Goal: Task Accomplishment & Management: Complete application form

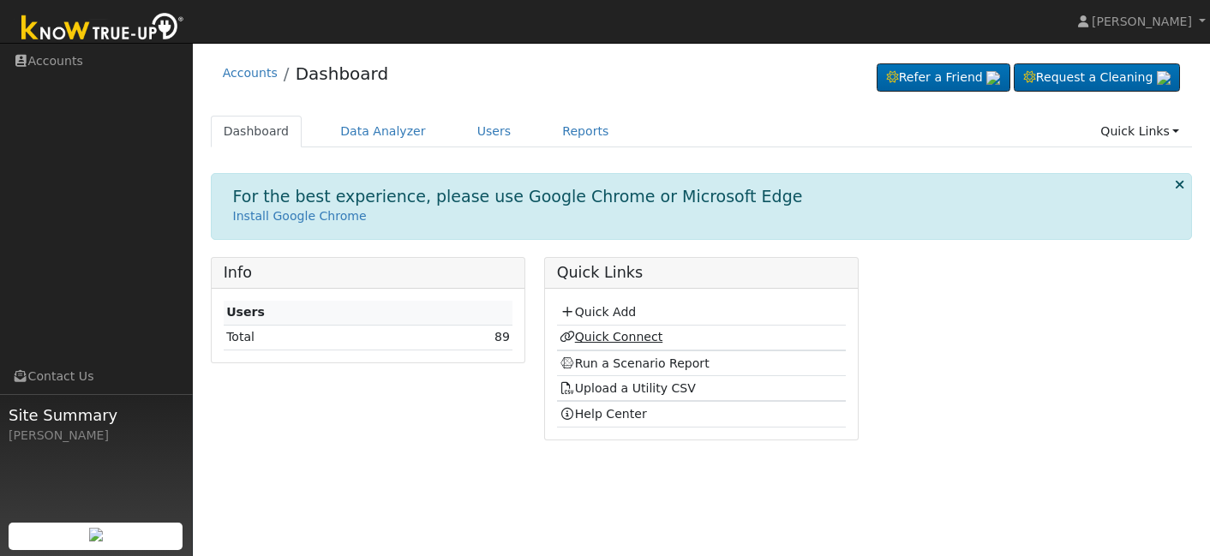
click at [588, 336] on link "Quick Connect" at bounding box center [611, 337] width 103 height 14
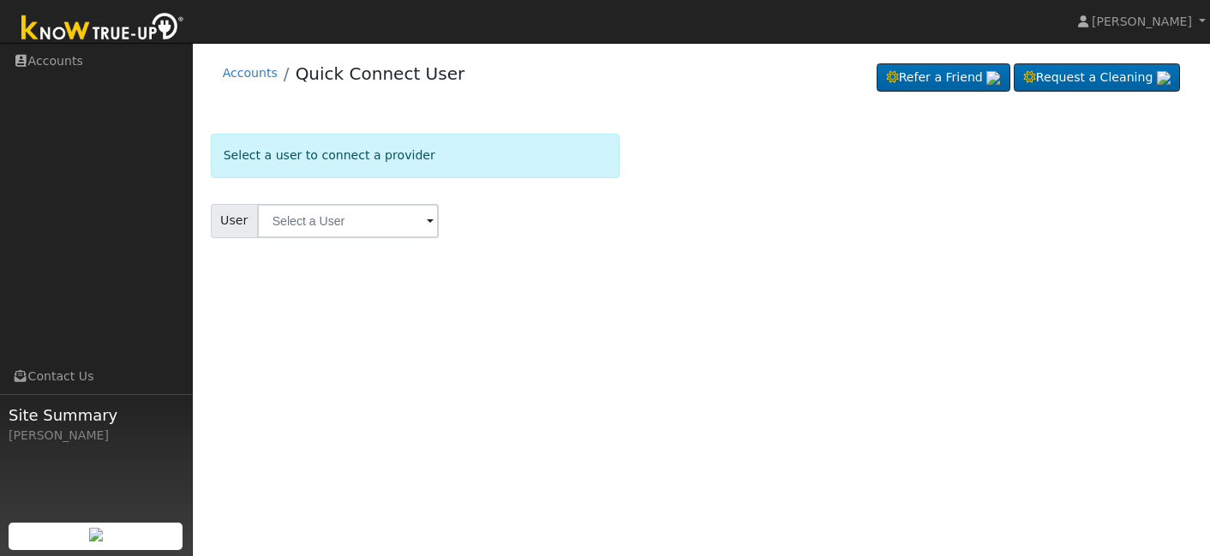
click at [345, 213] on input "text" at bounding box center [348, 221] width 182 height 34
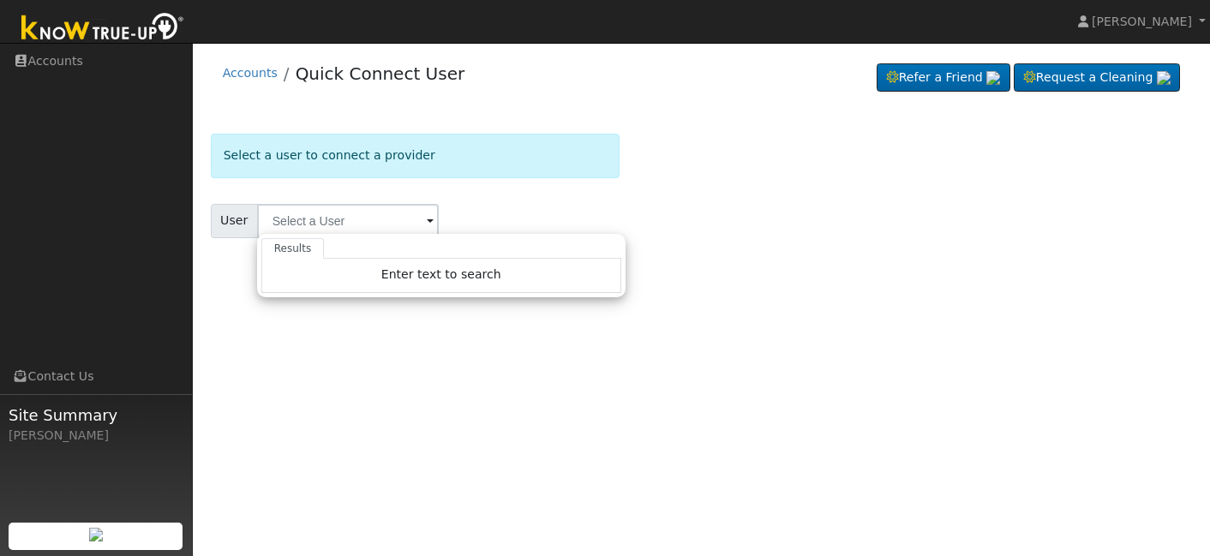
click at [349, 217] on input "text" at bounding box center [348, 221] width 182 height 34
click at [386, 219] on input "text" at bounding box center [348, 221] width 182 height 34
click at [398, 225] on input "text" at bounding box center [348, 221] width 182 height 34
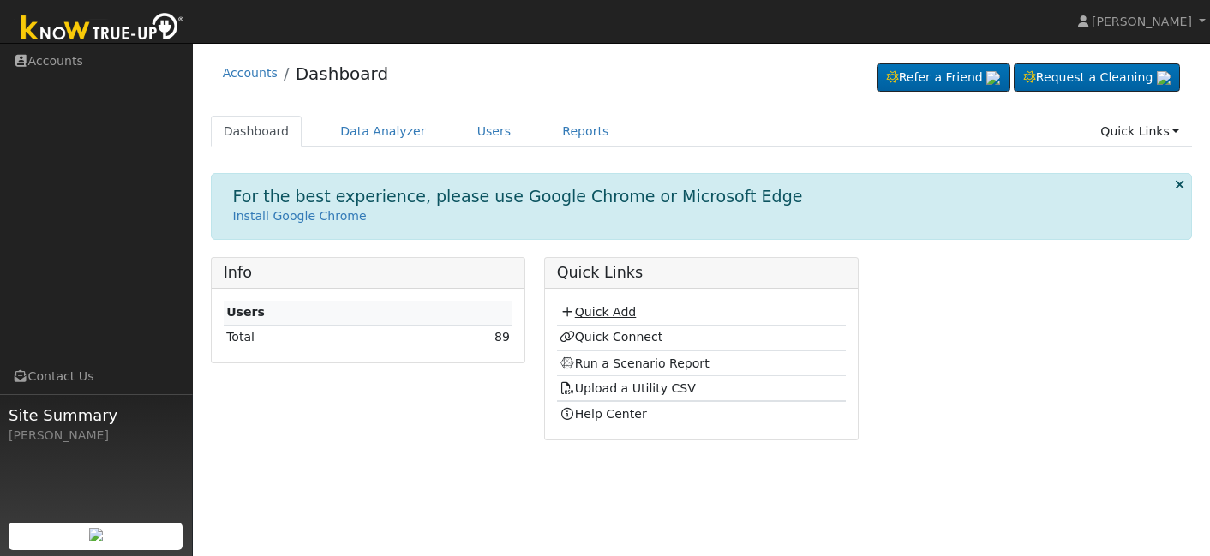
click at [594, 309] on link "Quick Add" at bounding box center [598, 312] width 76 height 14
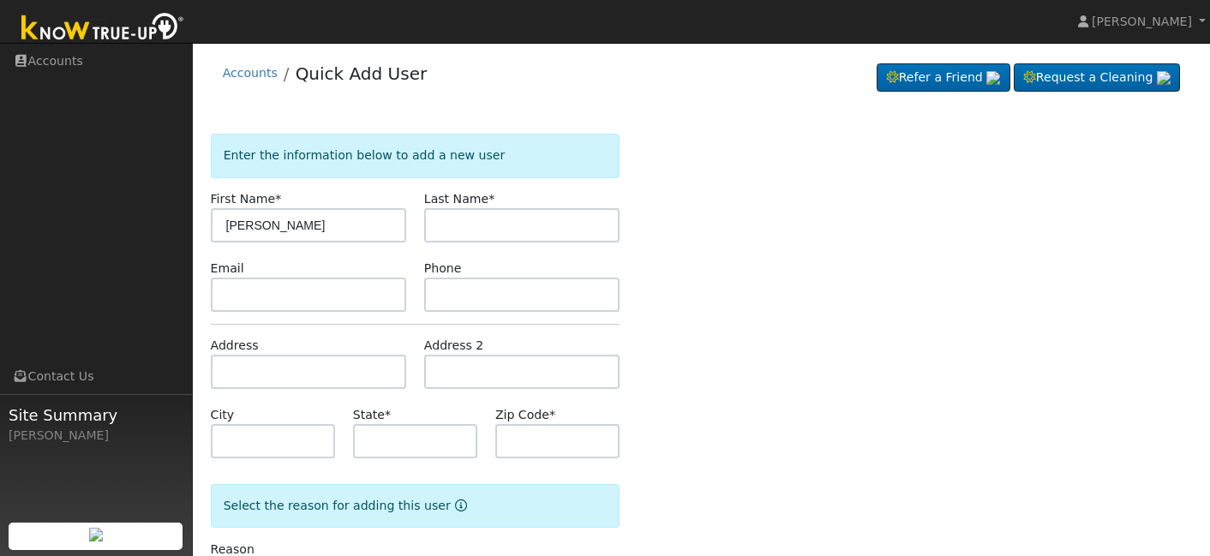
type input "[PERSON_NAME]"
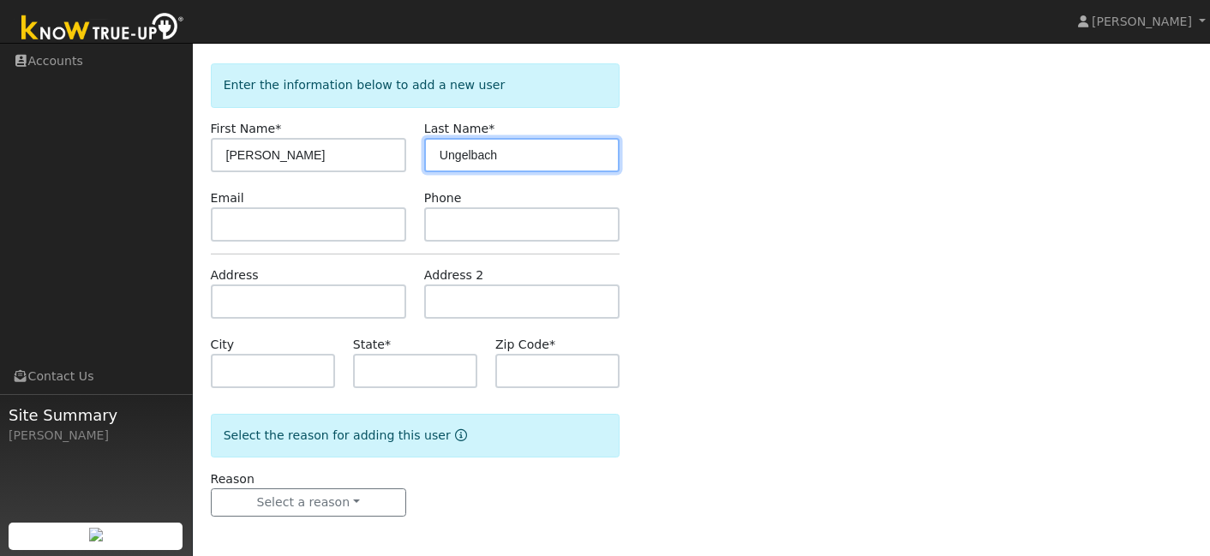
scroll to position [74, 0]
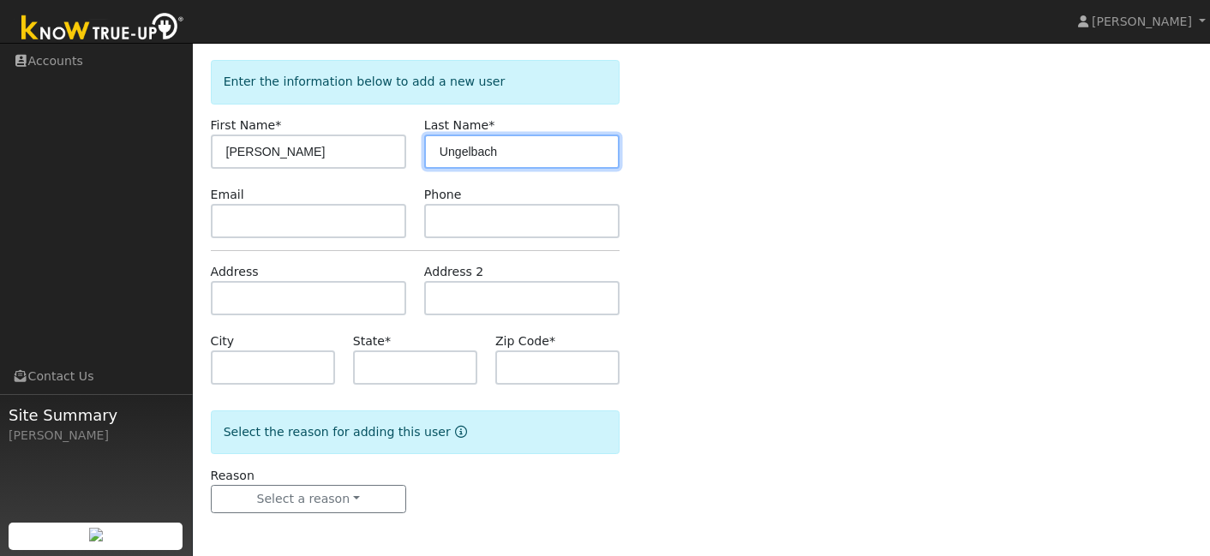
type input "Ungelbach"
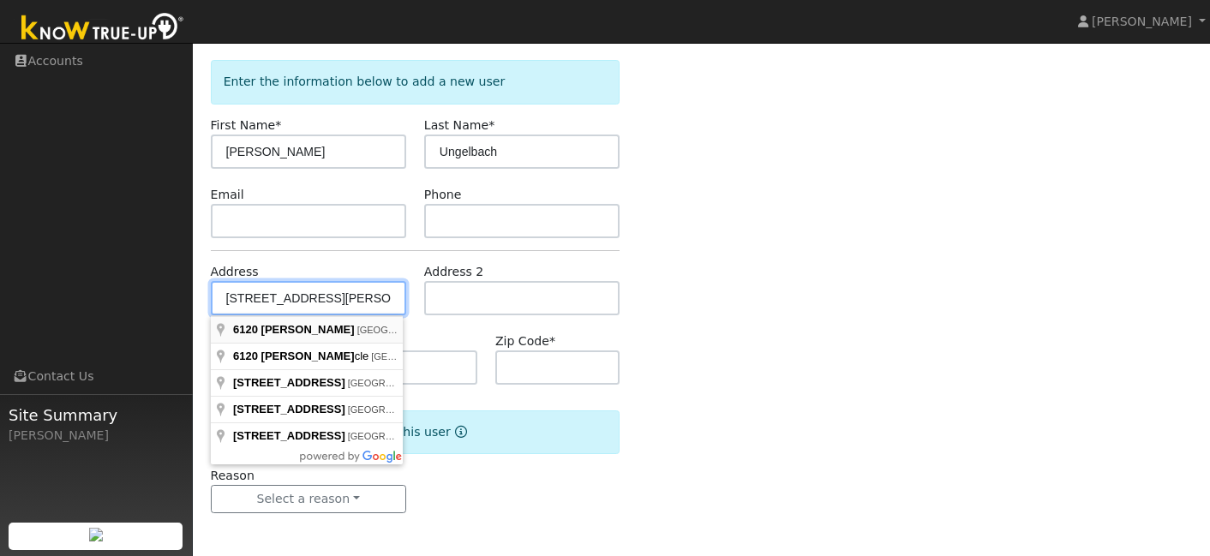
type input "[STREET_ADDRESS]"
type input "Rocklin"
type input "CA"
type input "95765"
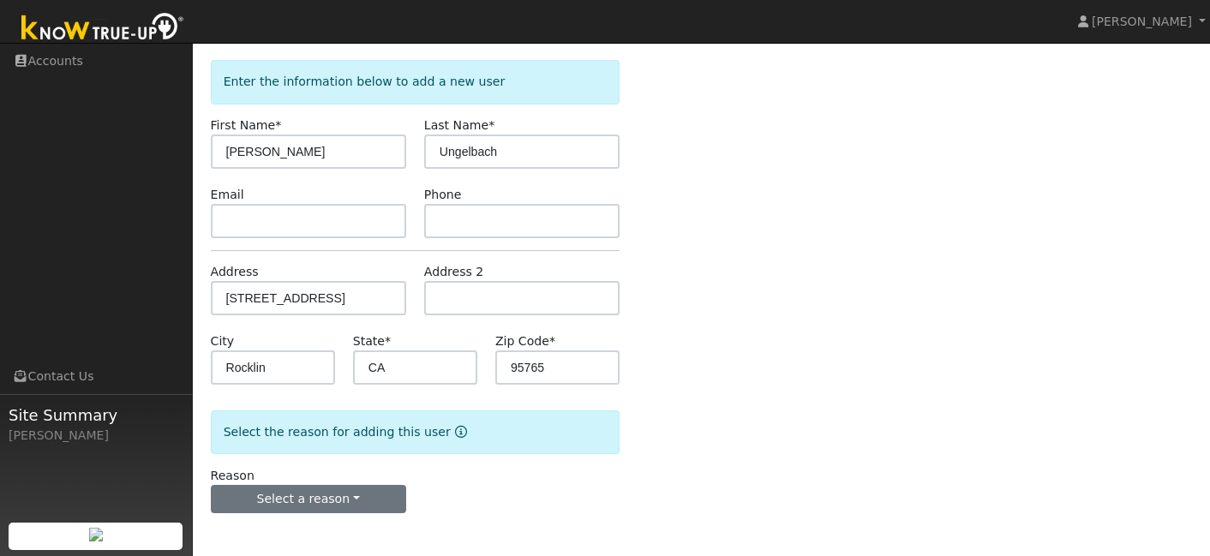
click at [327, 486] on button "Select a reason" at bounding box center [308, 499] width 195 height 29
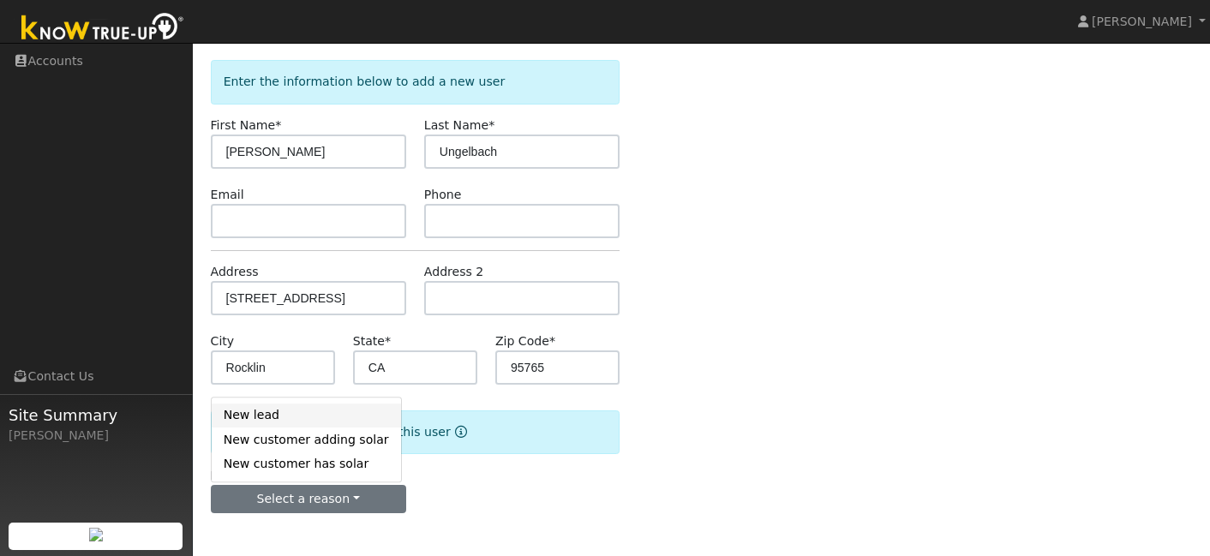
click at [295, 425] on link "New lead" at bounding box center [306, 416] width 189 height 24
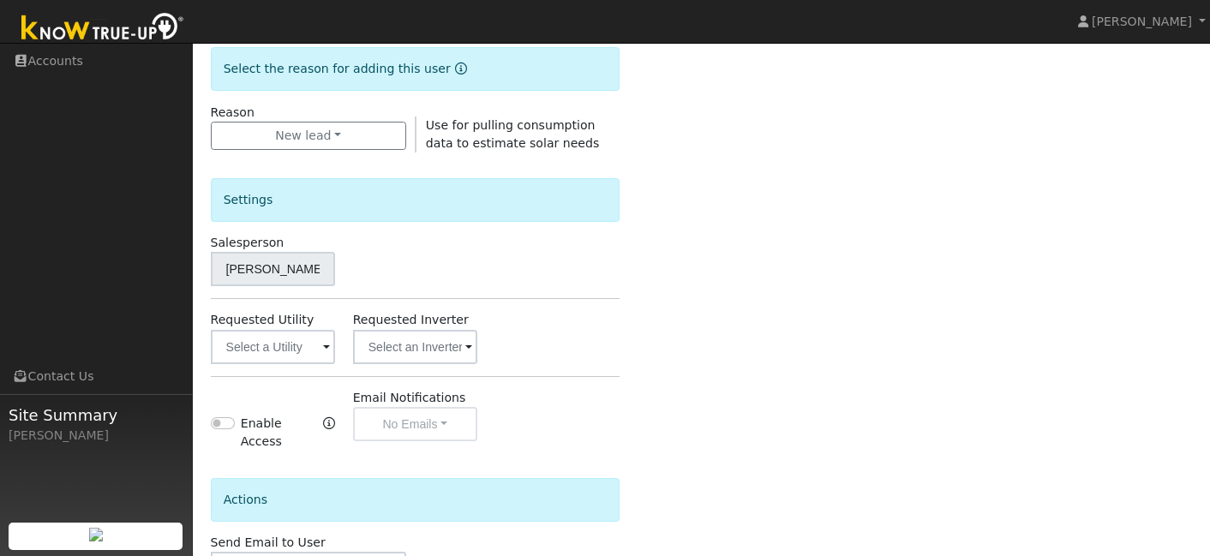
scroll to position [431, 0]
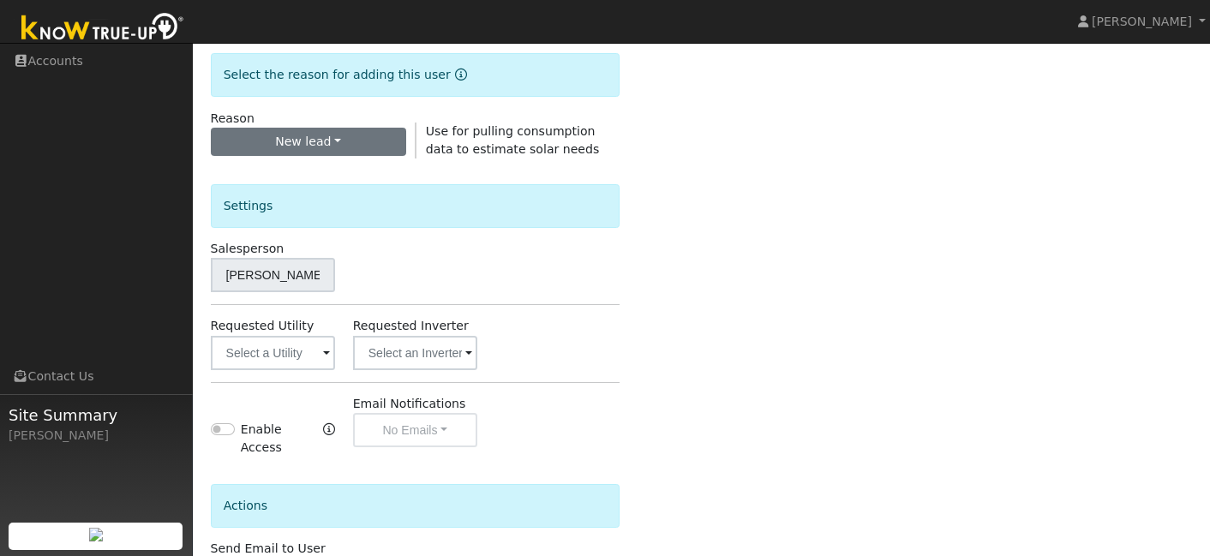
click at [319, 147] on button "New lead" at bounding box center [308, 142] width 195 height 29
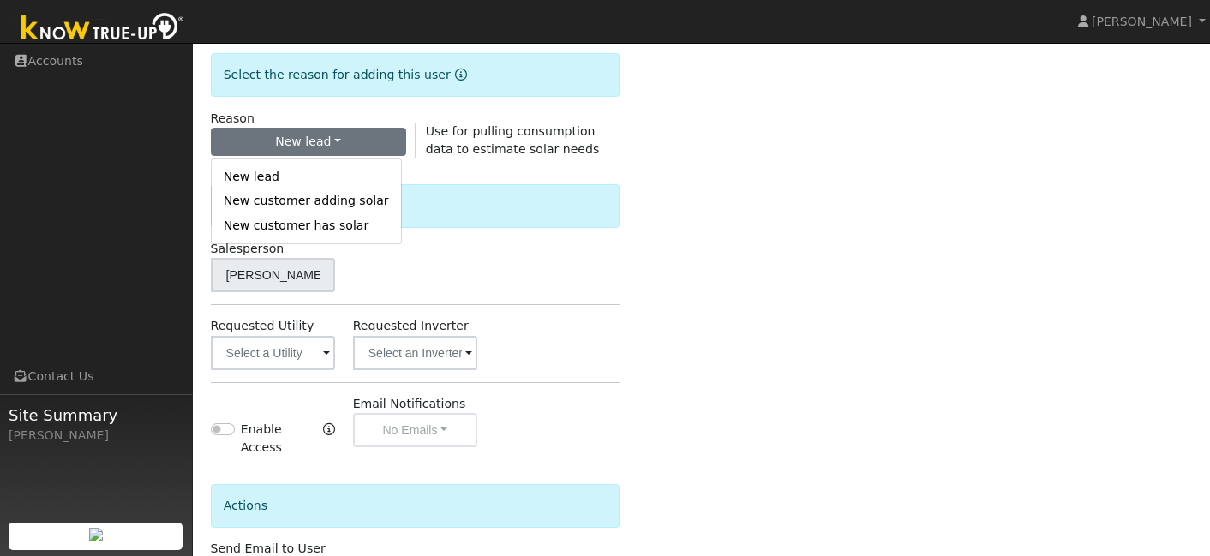
click at [856, 267] on div "Enter the information below to add a new user First Name * Jane Last Name * Ung…" at bounding box center [702, 192] width 982 height 978
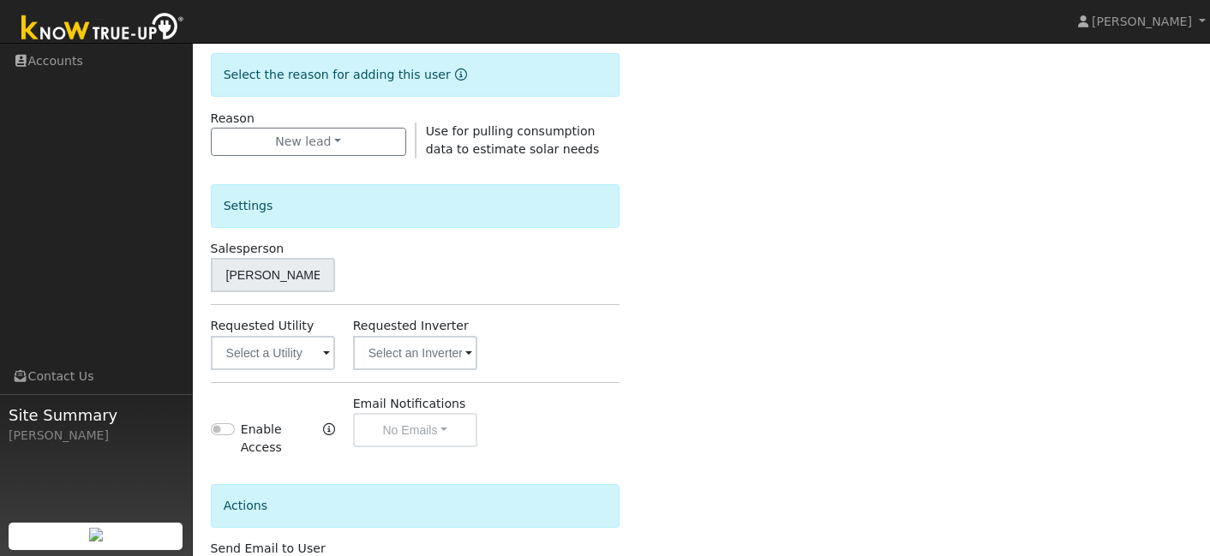
scroll to position [519, 0]
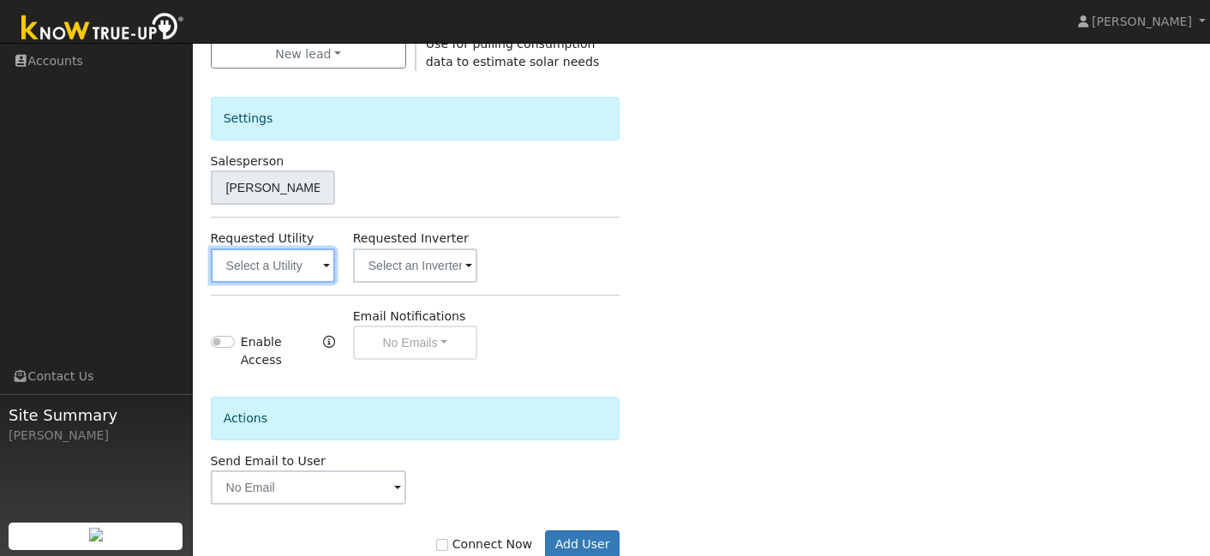
click at [265, 266] on input "text" at bounding box center [273, 266] width 124 height 34
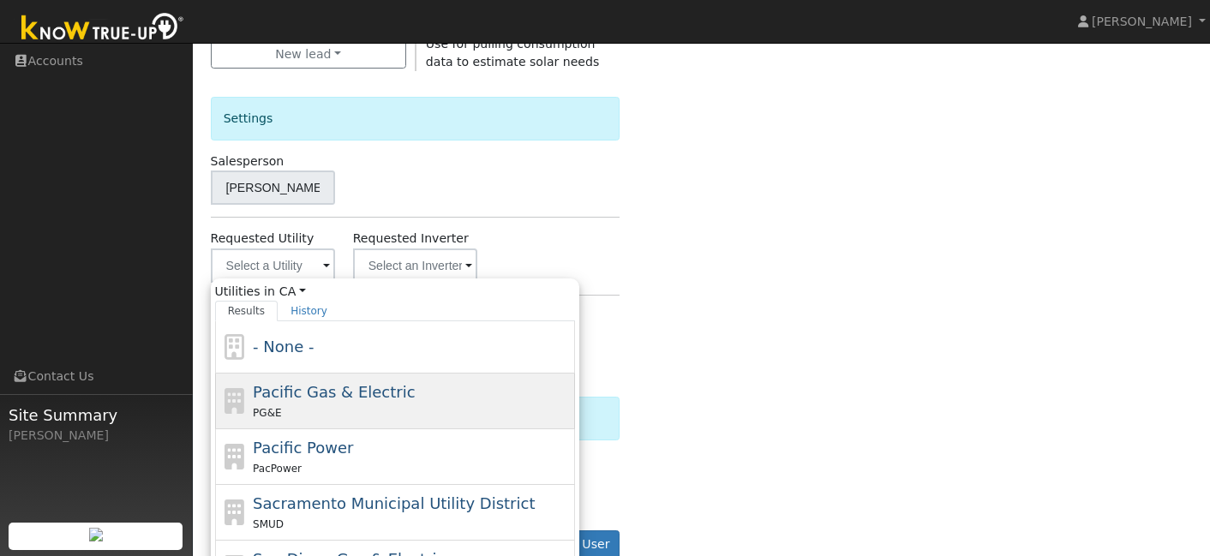
click at [311, 405] on div "PG&E" at bounding box center [412, 413] width 318 height 18
type input "Pacific Gas & Electric"
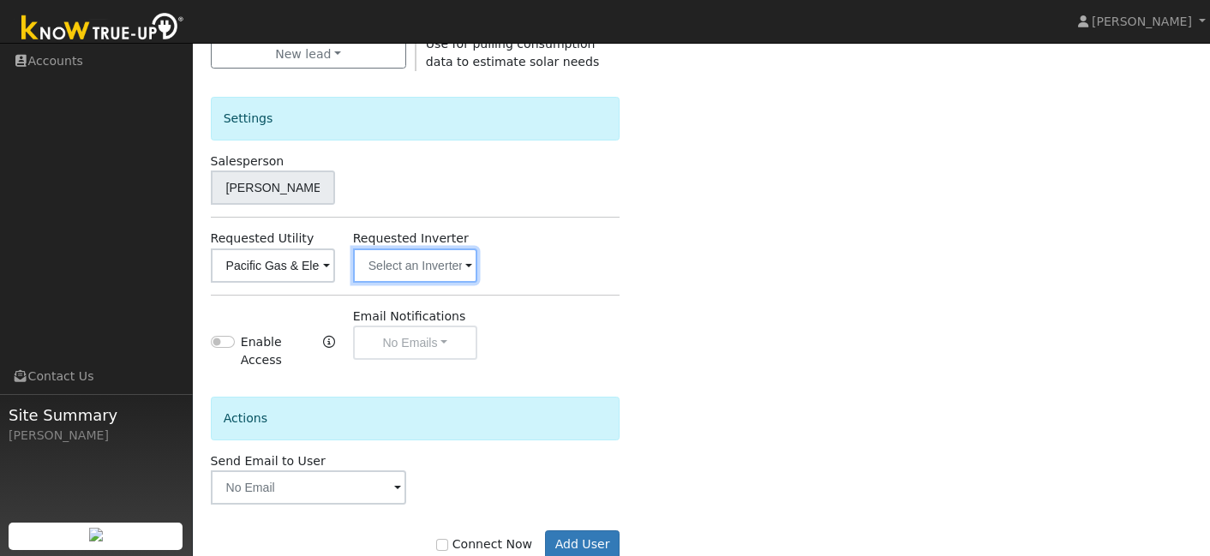
click at [433, 261] on input "text" at bounding box center [415, 266] width 124 height 34
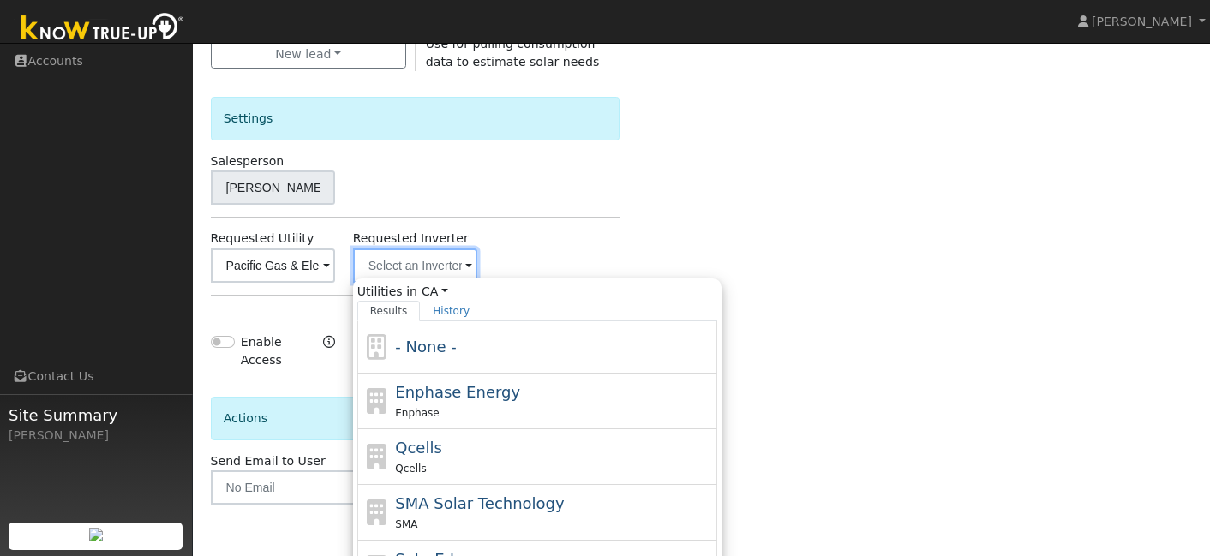
click at [433, 261] on input "text" at bounding box center [415, 266] width 124 height 34
click at [670, 218] on div "Enter the information below to add a new user First Name * Jane Last Name * Ung…" at bounding box center [702, 104] width 982 height 978
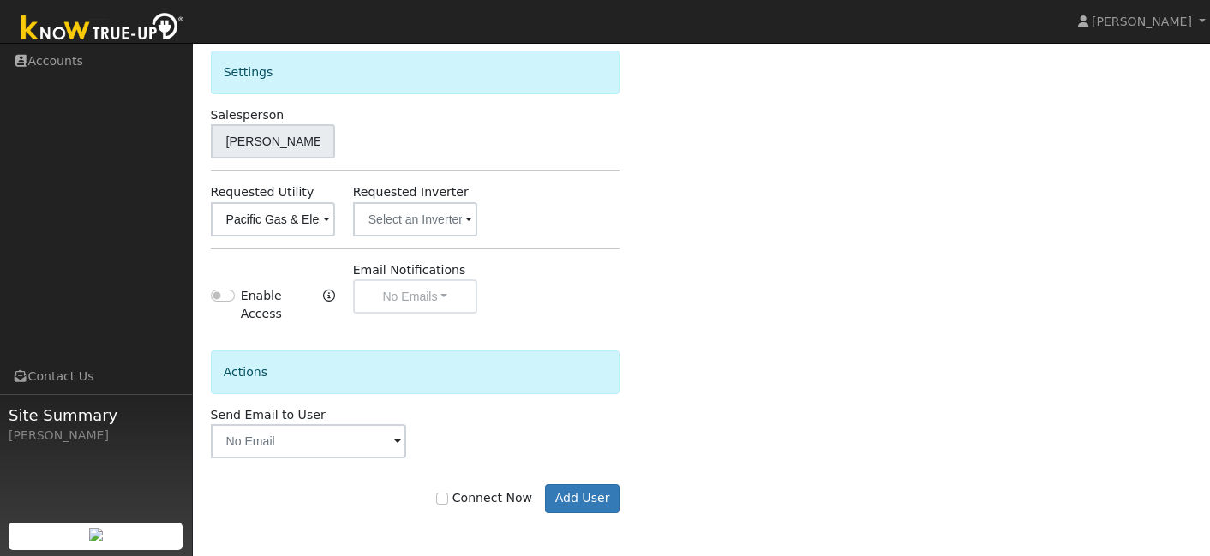
scroll to position [563, 0]
click at [448, 504] on input "Connect Now" at bounding box center [442, 501] width 12 height 12
checkbox input "true"
click at [590, 495] on button "Add User" at bounding box center [582, 500] width 75 height 29
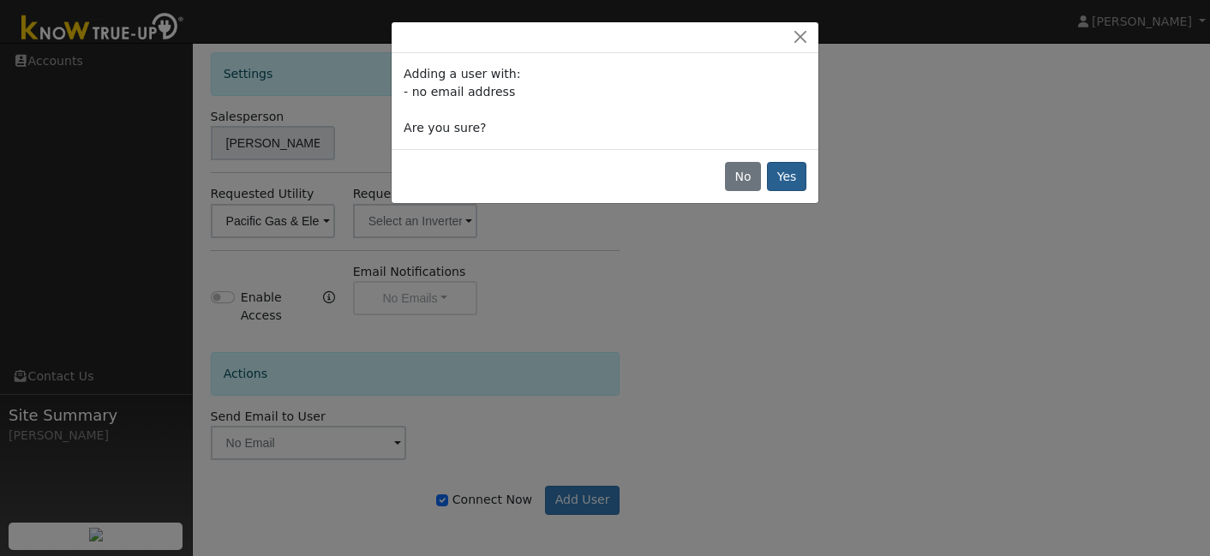
click at [785, 181] on button "Yes" at bounding box center [786, 176] width 39 height 29
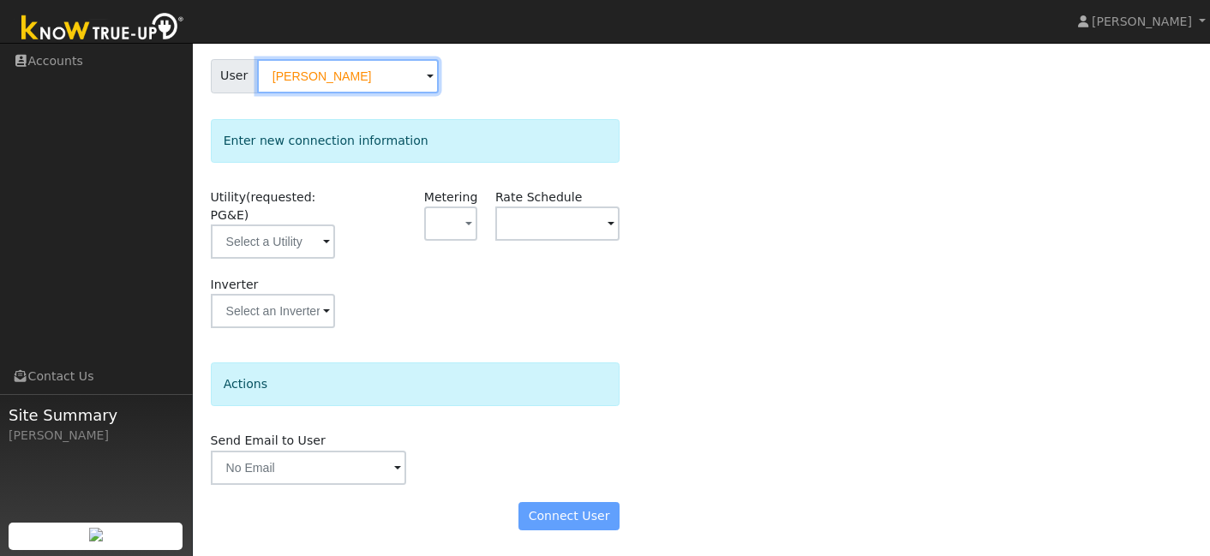
scroll to position [144, 0]
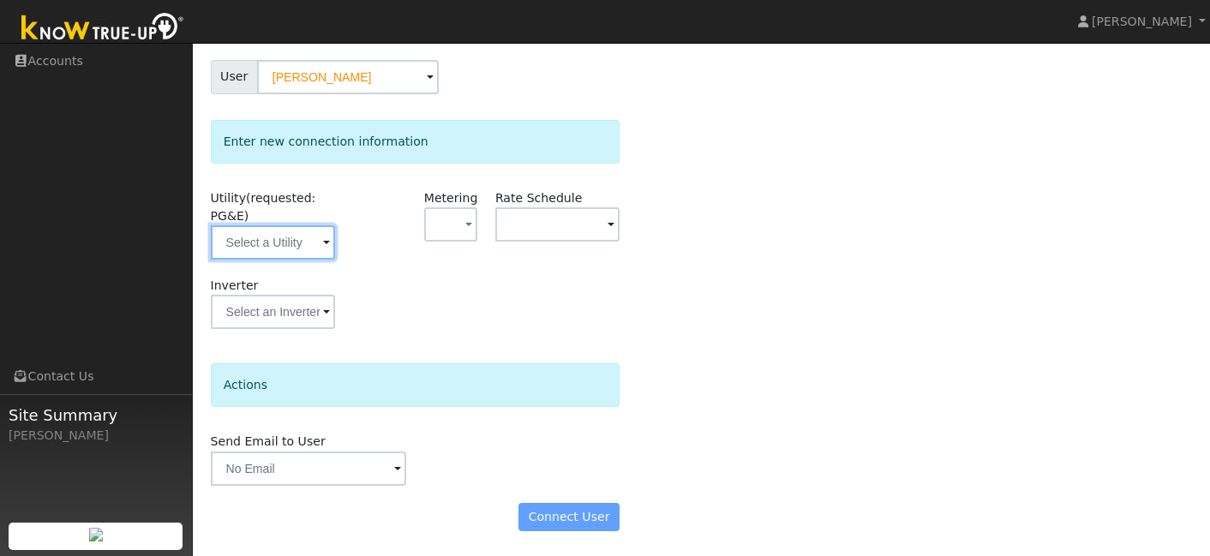
click at [297, 250] on input "text" at bounding box center [273, 242] width 124 height 34
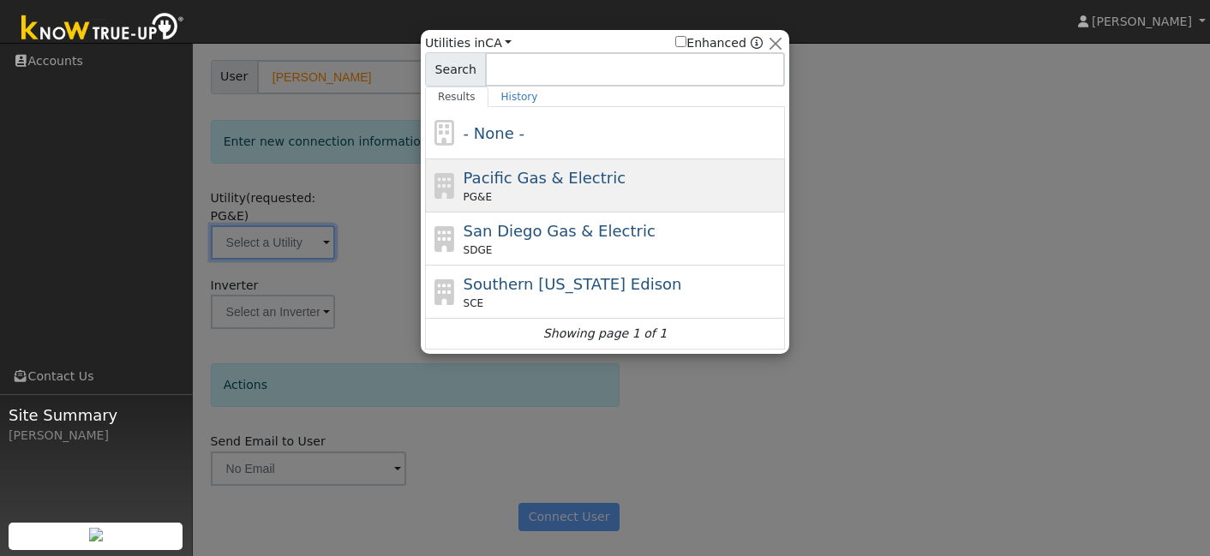
click at [516, 183] on span "Pacific Gas & Electric" at bounding box center [545, 178] width 162 height 18
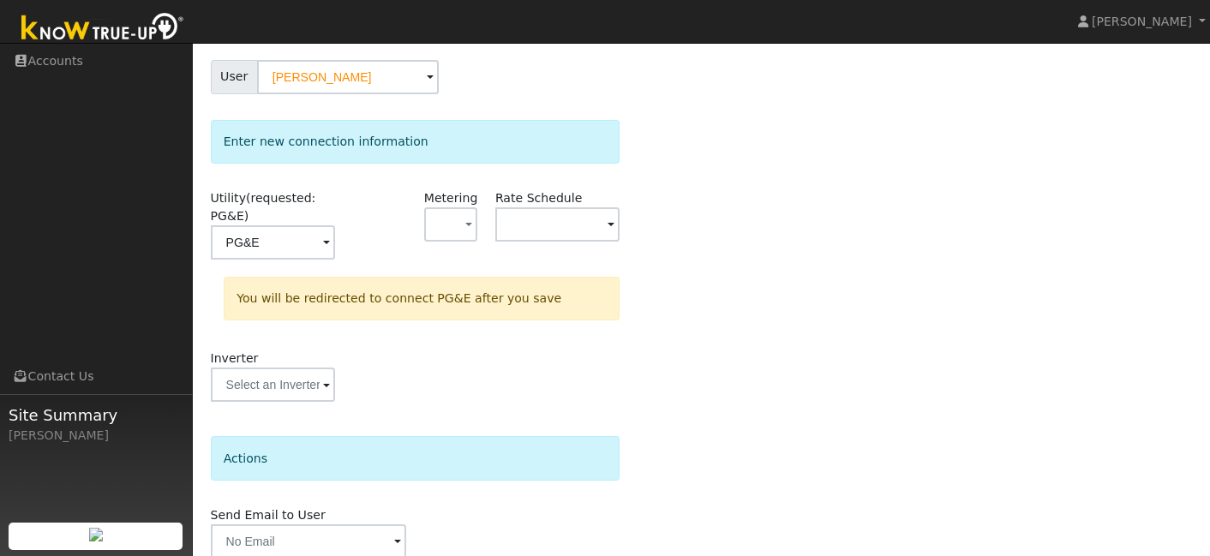
type input "PG&E"
click at [469, 229] on span "button" at bounding box center [468, 226] width 7 height 18
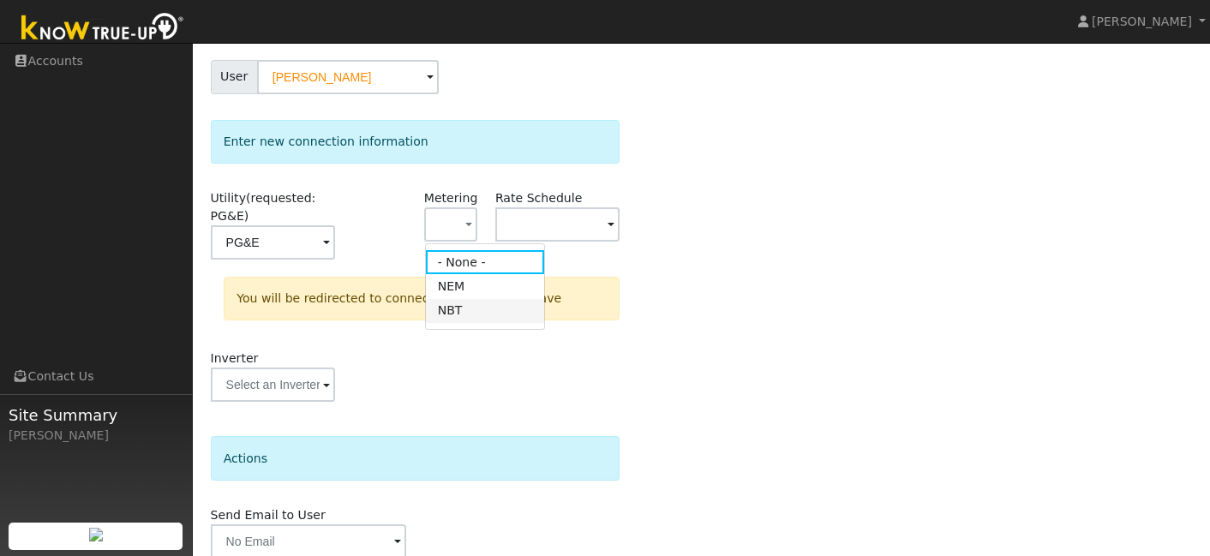
click at [460, 312] on link "NBT" at bounding box center [485, 311] width 119 height 24
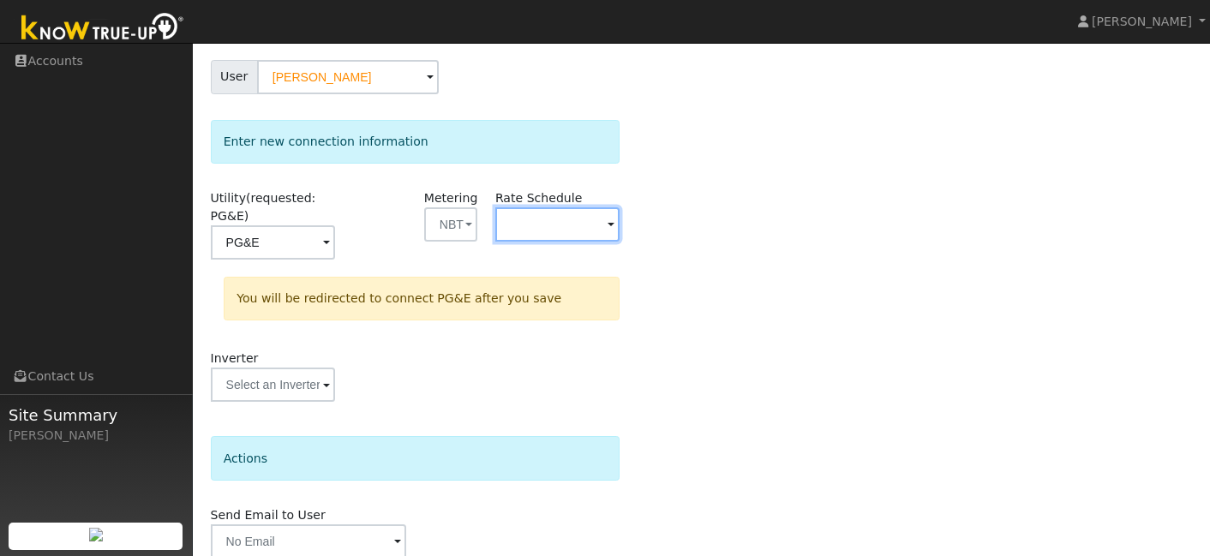
click at [565, 219] on input "text" at bounding box center [558, 224] width 124 height 34
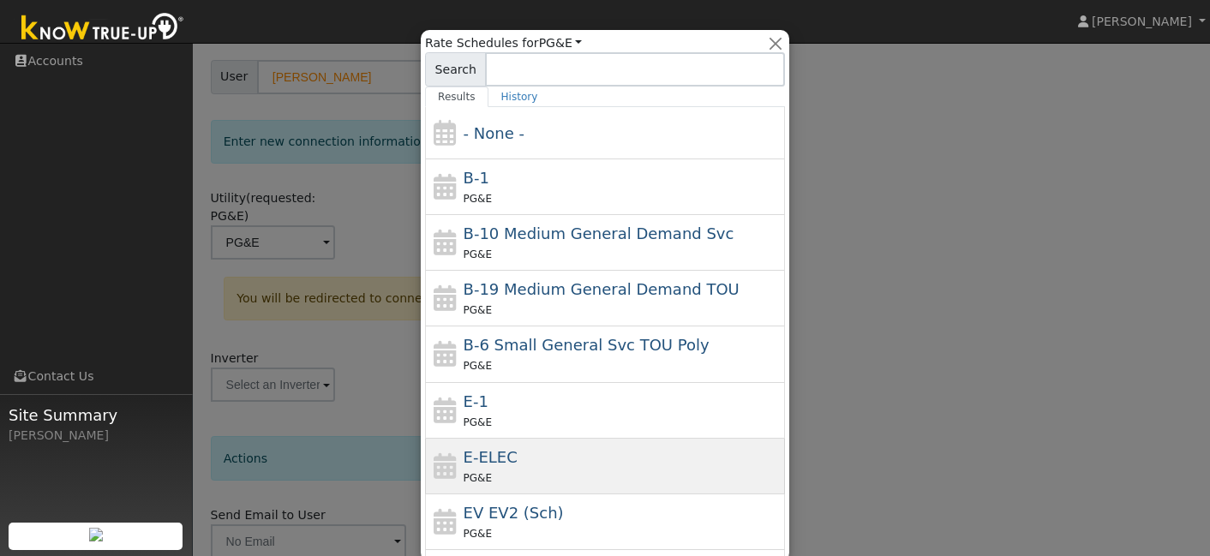
click at [493, 446] on div "E-ELEC PG&E" at bounding box center [623, 466] width 318 height 41
type input "E-ELEC"
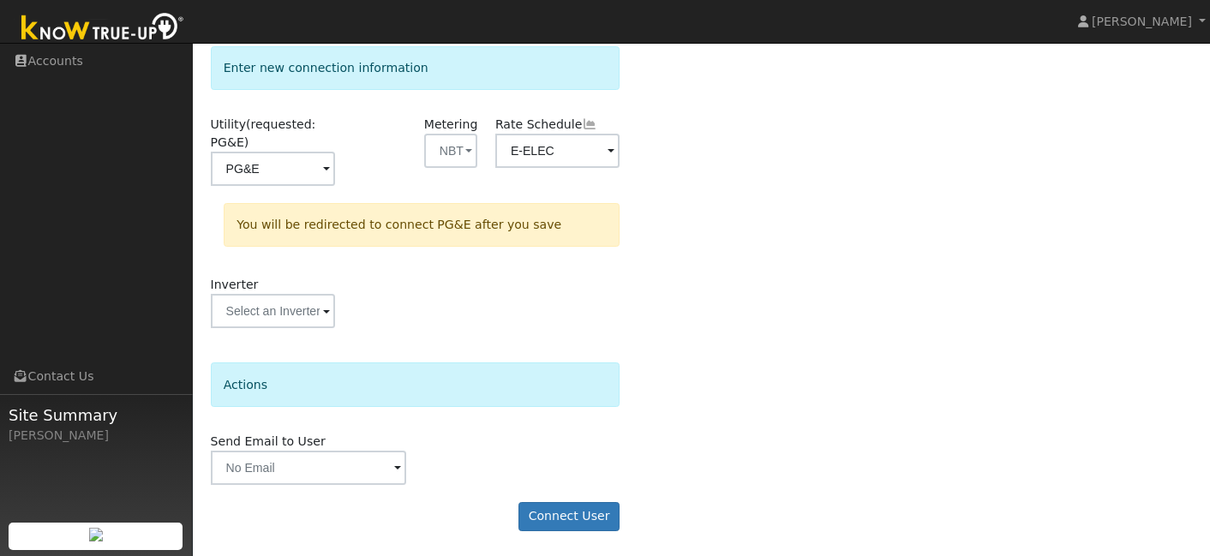
scroll to position [217, 0]
click at [586, 526] on button "Connect User" at bounding box center [569, 517] width 101 height 29
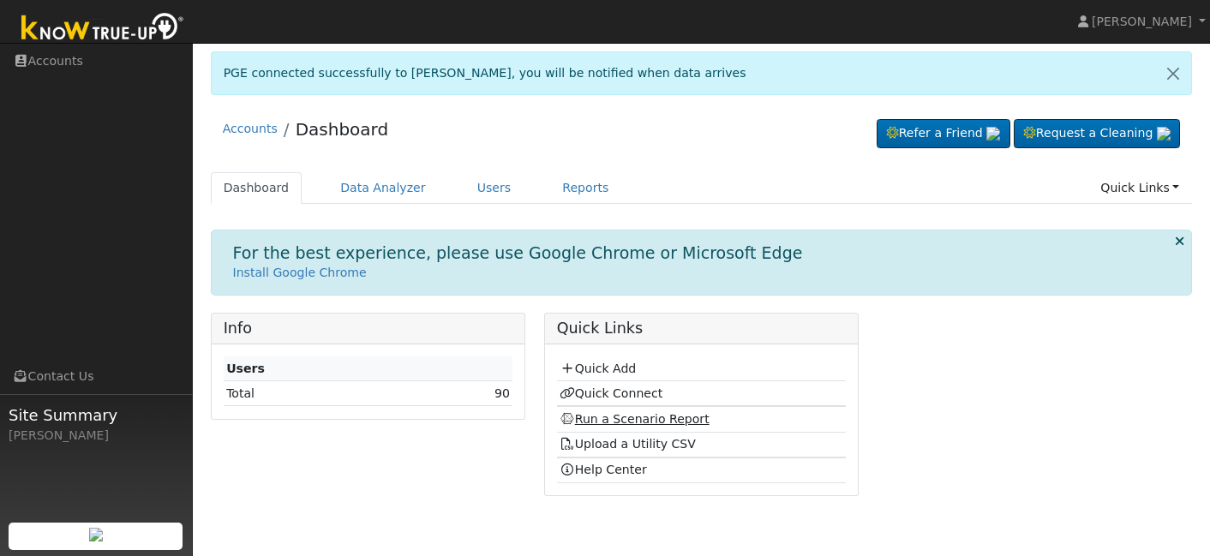
click at [610, 417] on link "Run a Scenario Report" at bounding box center [635, 419] width 150 height 14
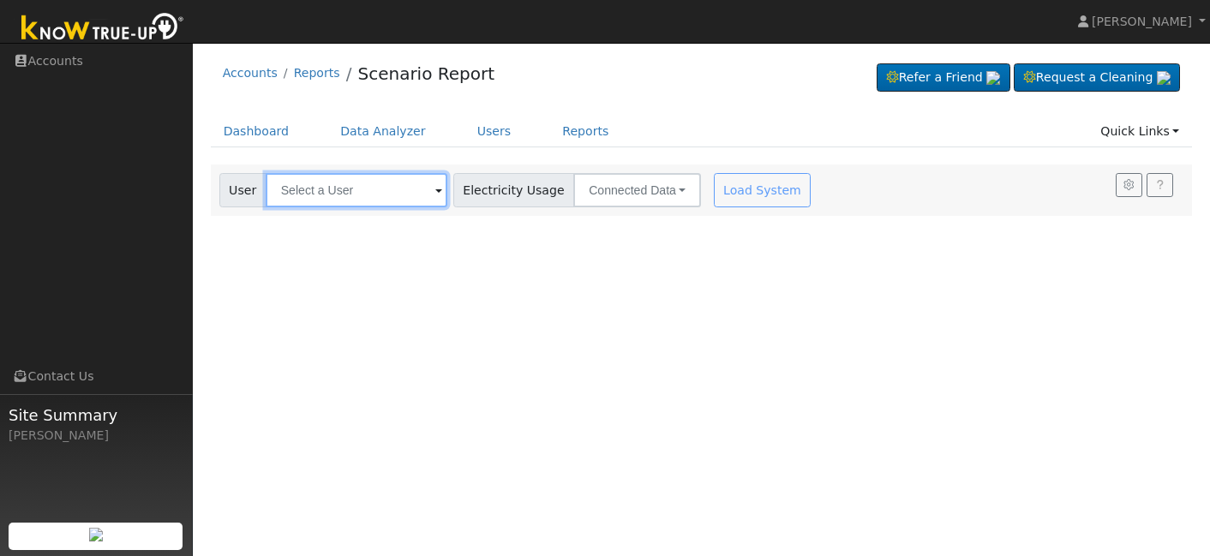
click at [363, 190] on input "text" at bounding box center [357, 190] width 182 height 34
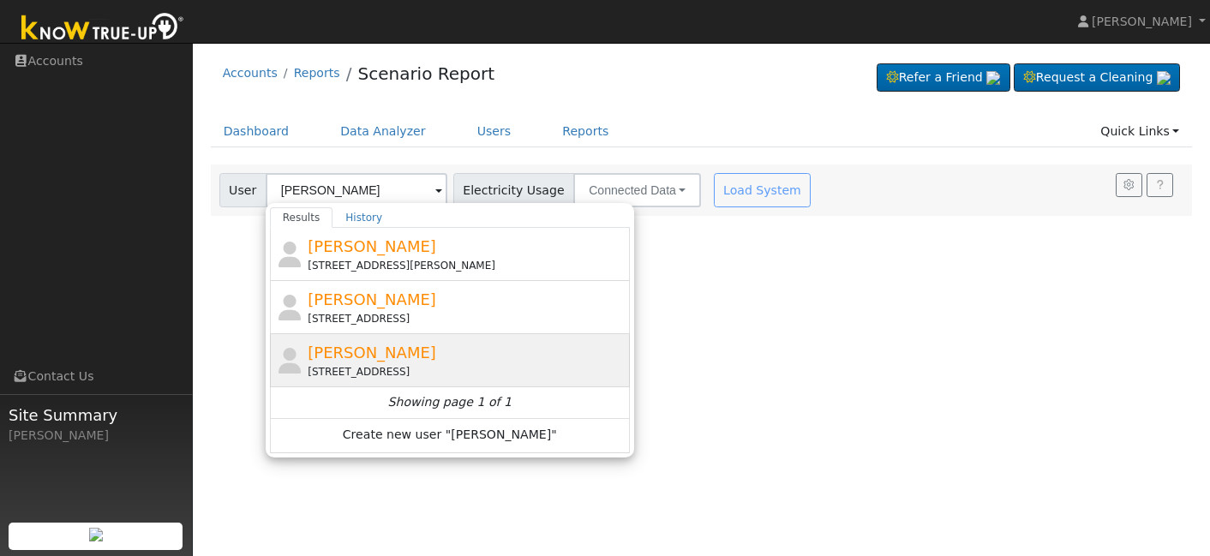
drag, startPoint x: 292, startPoint y: 219, endPoint x: 361, endPoint y: 351, distance: 149.5
click at [361, 351] on span "Jane Ungelbach" at bounding box center [372, 353] width 129 height 18
type input "Jane Ungelbach"
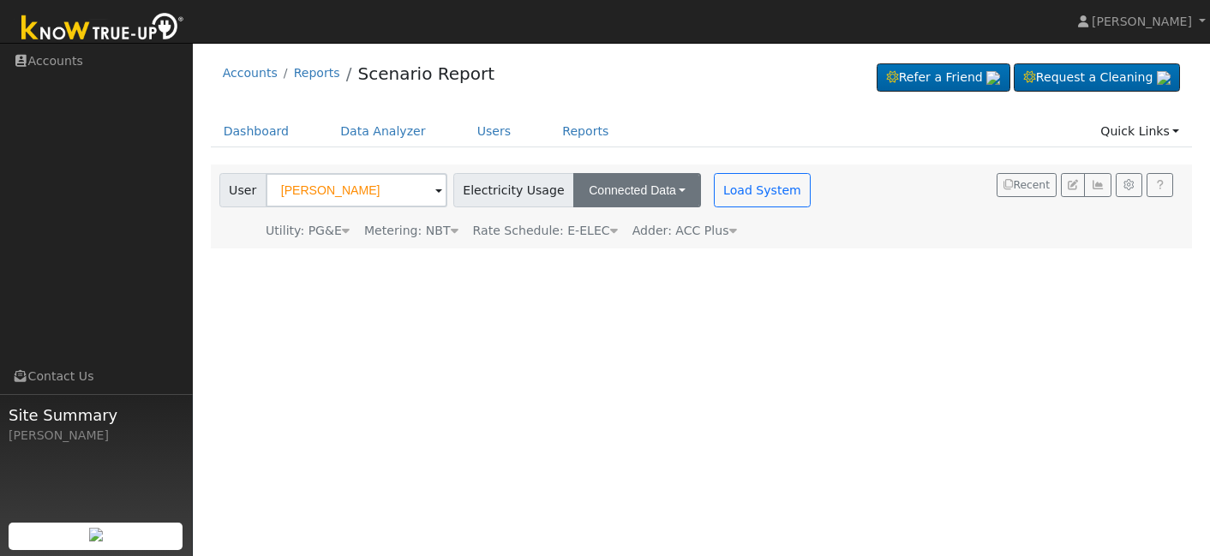
click at [658, 193] on button "Connected Data" at bounding box center [638, 190] width 128 height 34
click at [660, 190] on button "Connected Data" at bounding box center [638, 190] width 128 height 34
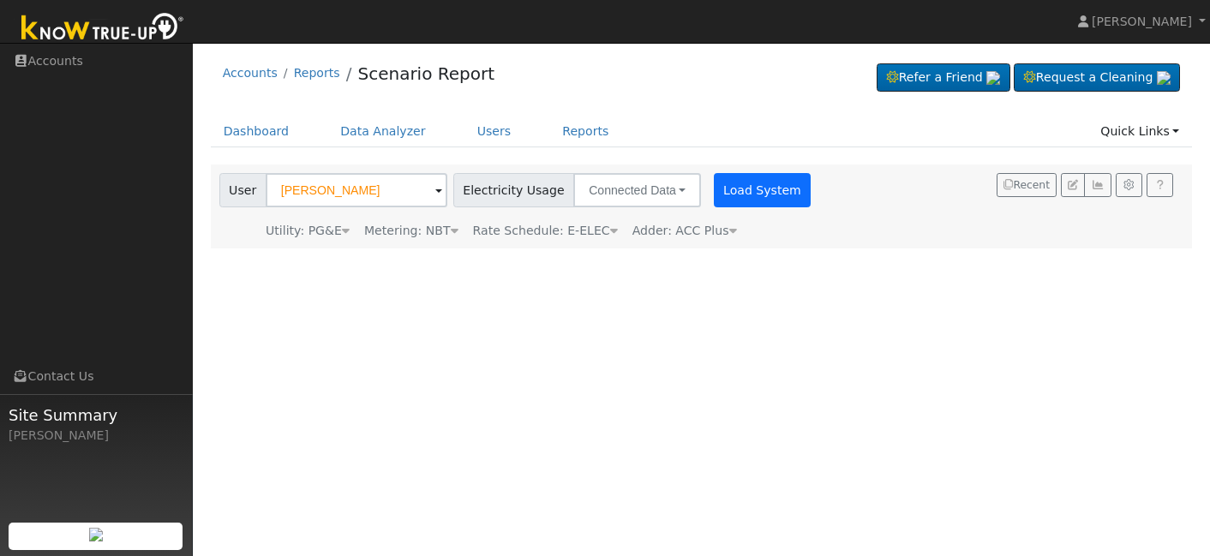
click at [764, 197] on button "Load System" at bounding box center [763, 190] width 98 height 34
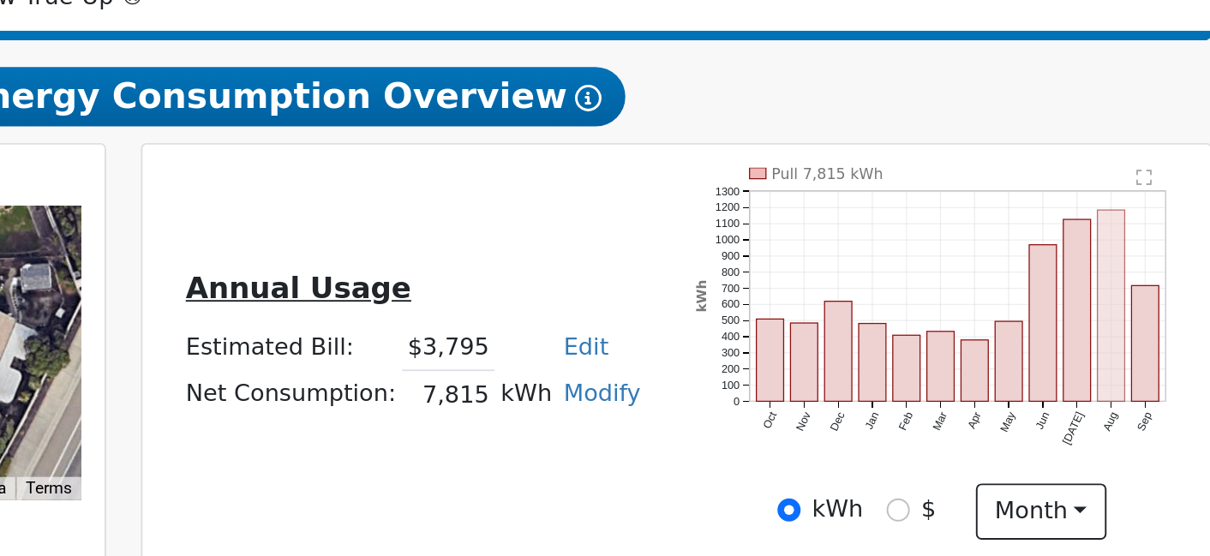
scroll to position [49, 0]
click at [916, 355] on icon "Pull 7,815 kWh Oct Nov Dec Jan Feb Mar Apr May Jun Jul Aug Sep 0 100 200 300 40…" at bounding box center [1043, 435] width 255 height 161
click at [1125, 377] on rect "onclick=""" at bounding box center [1132, 426] width 15 height 99
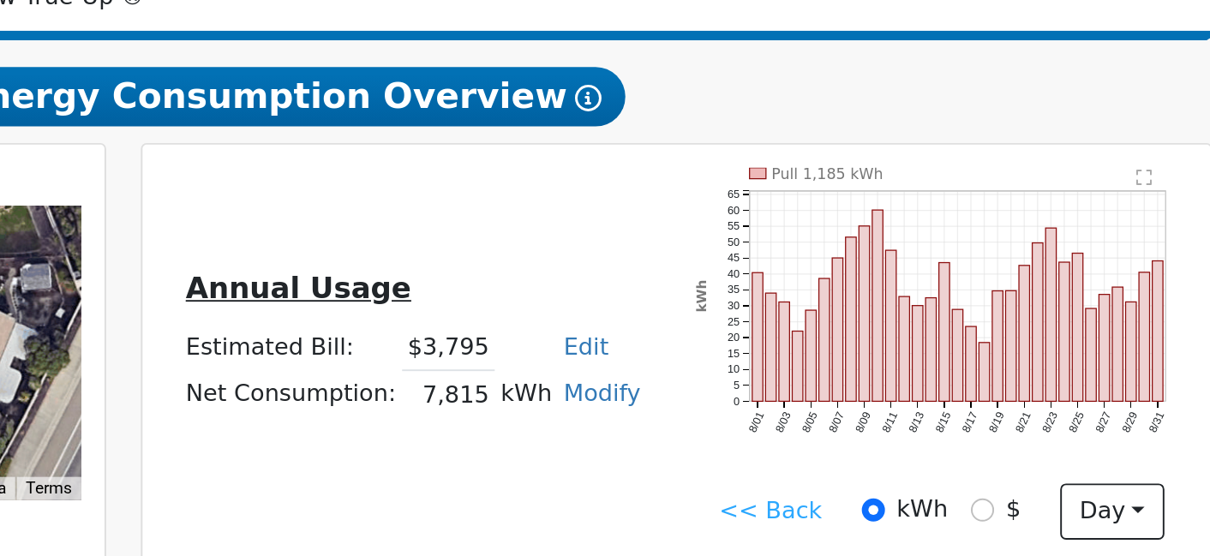
click at [928, 524] on link "<< Back" at bounding box center [954, 533] width 53 height 18
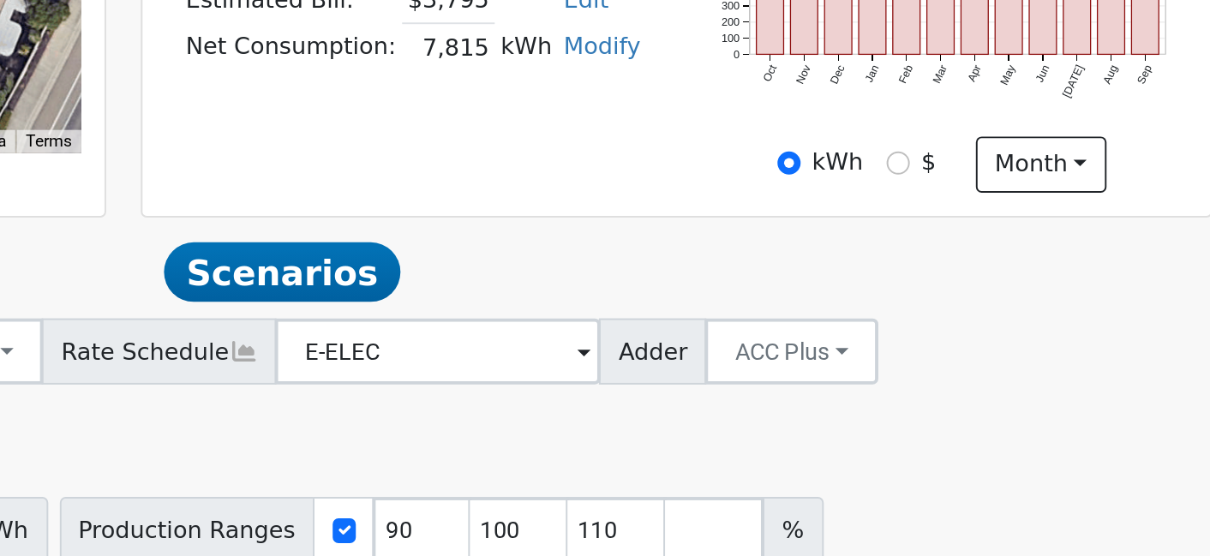
scroll to position [235, 0]
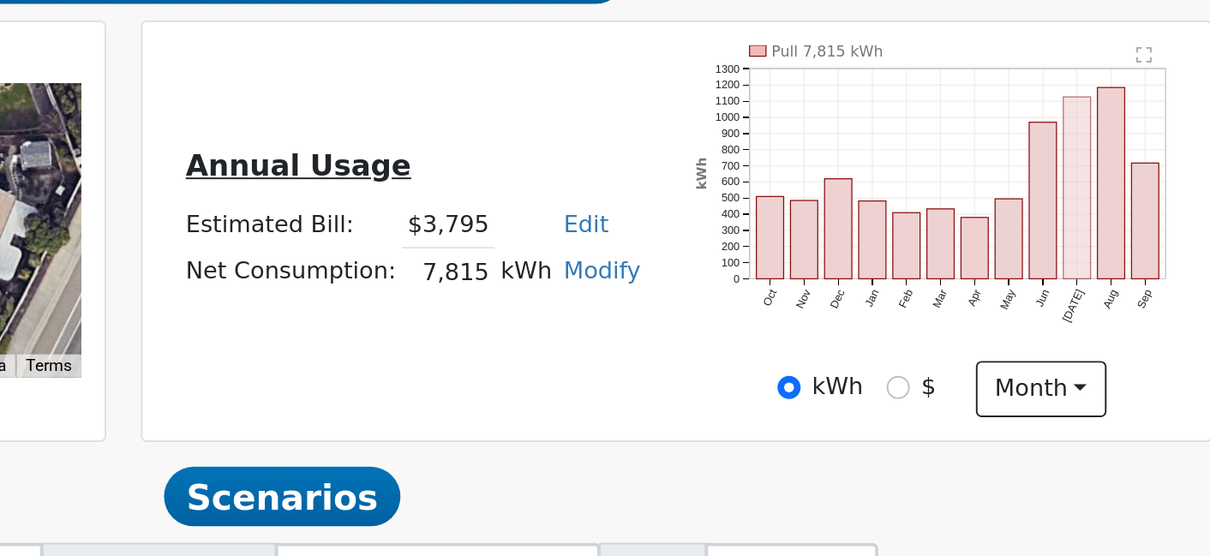
click at [1107, 195] on rect "onclick=""" at bounding box center [1114, 242] width 15 height 94
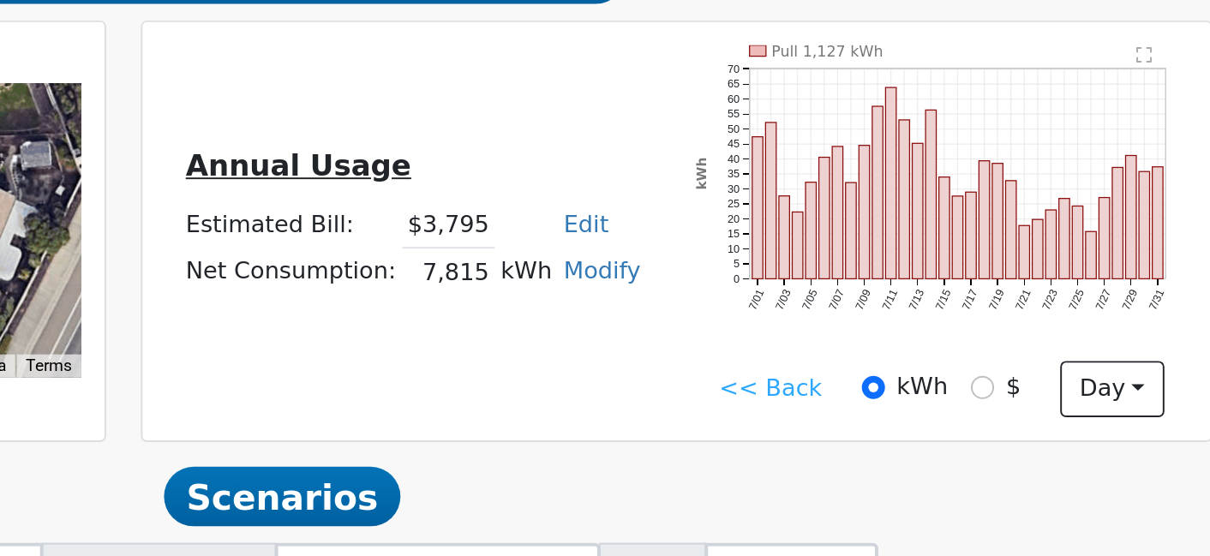
scroll to position [227, 0]
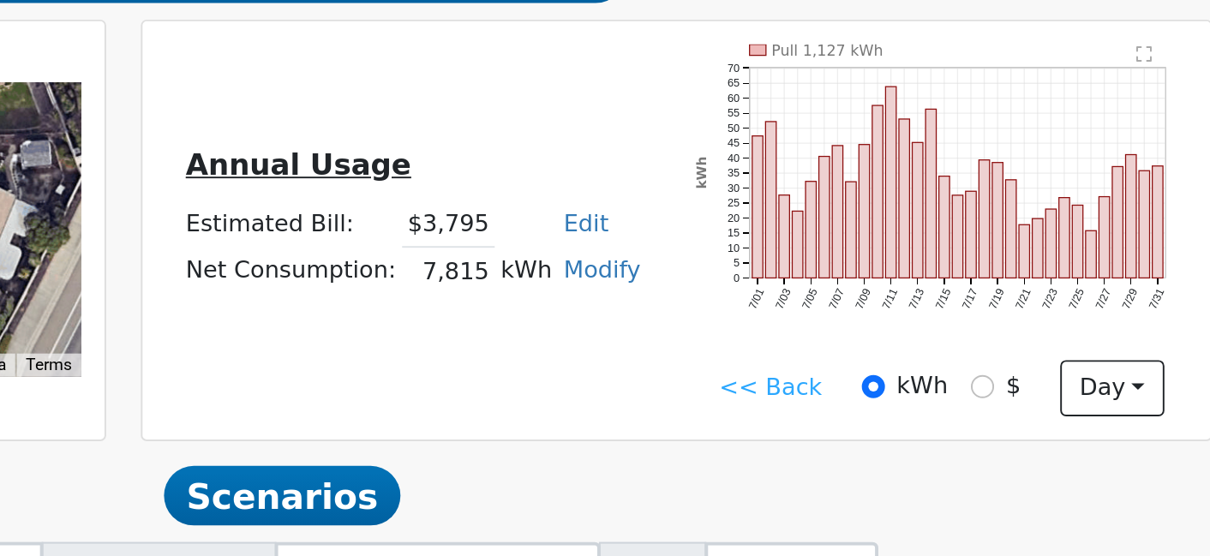
click at [928, 345] on link "<< Back" at bounding box center [954, 354] width 53 height 18
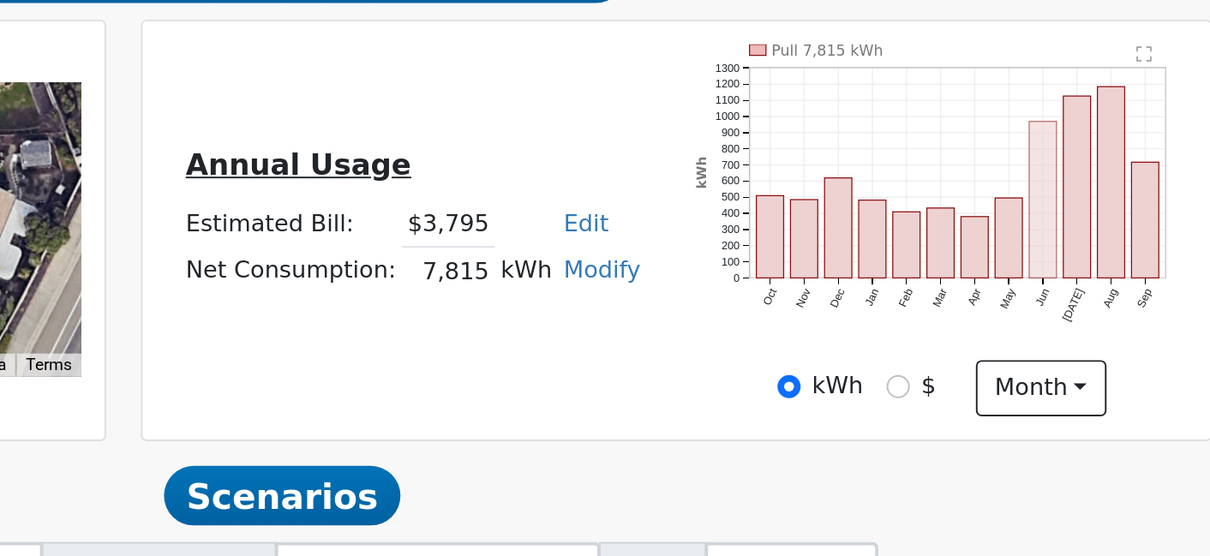
click at [1089, 217] on rect "onclick=""" at bounding box center [1096, 257] width 15 height 81
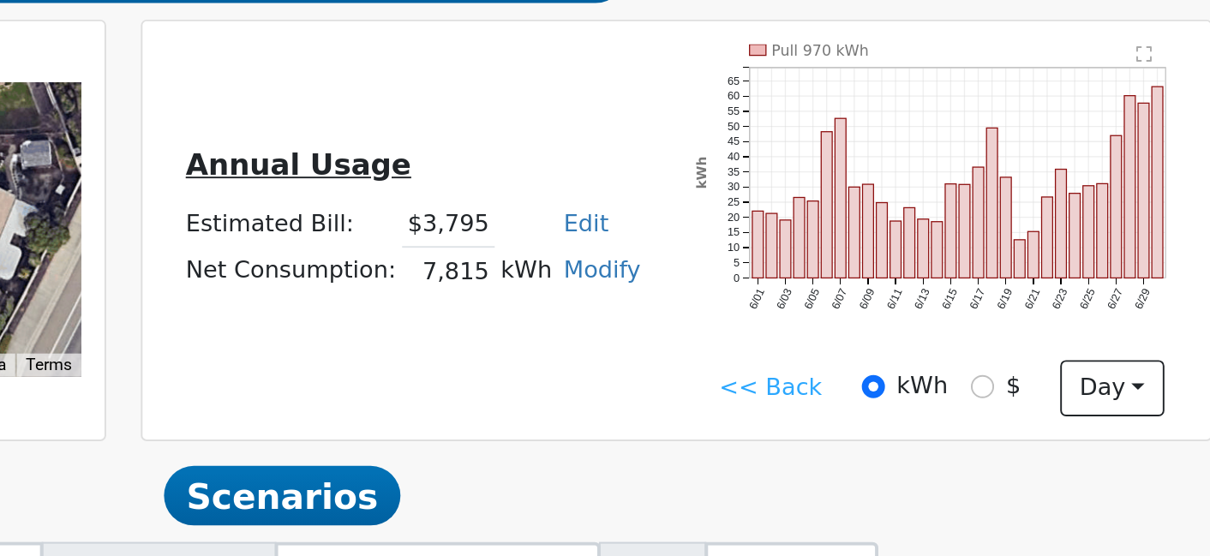
click at [928, 345] on link "<< Back" at bounding box center [954, 354] width 53 height 18
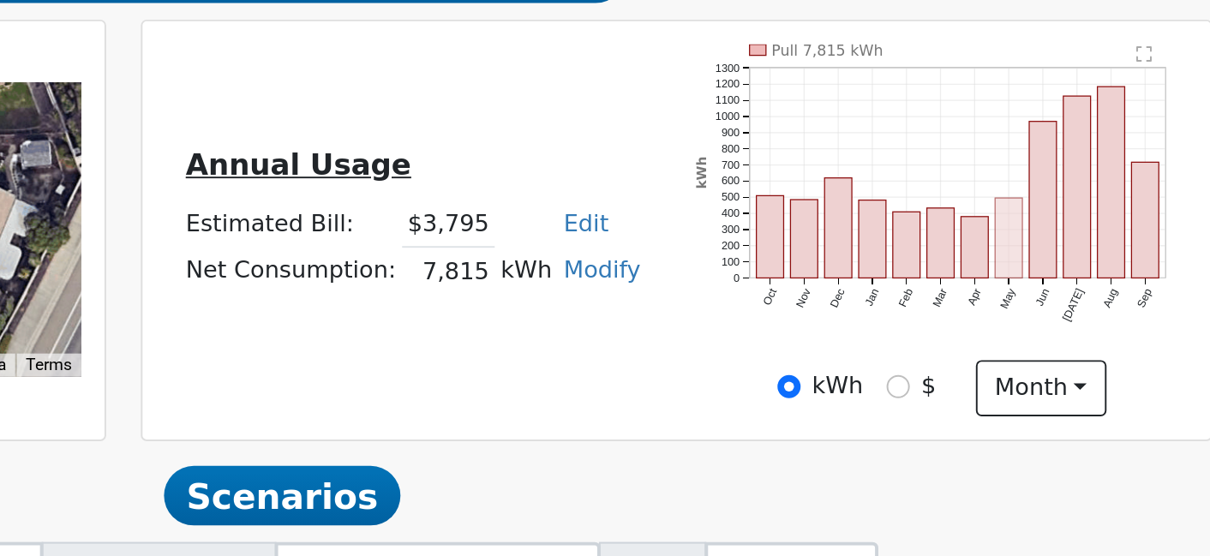
click at [1072, 256] on rect "onclick=""" at bounding box center [1079, 276] width 15 height 41
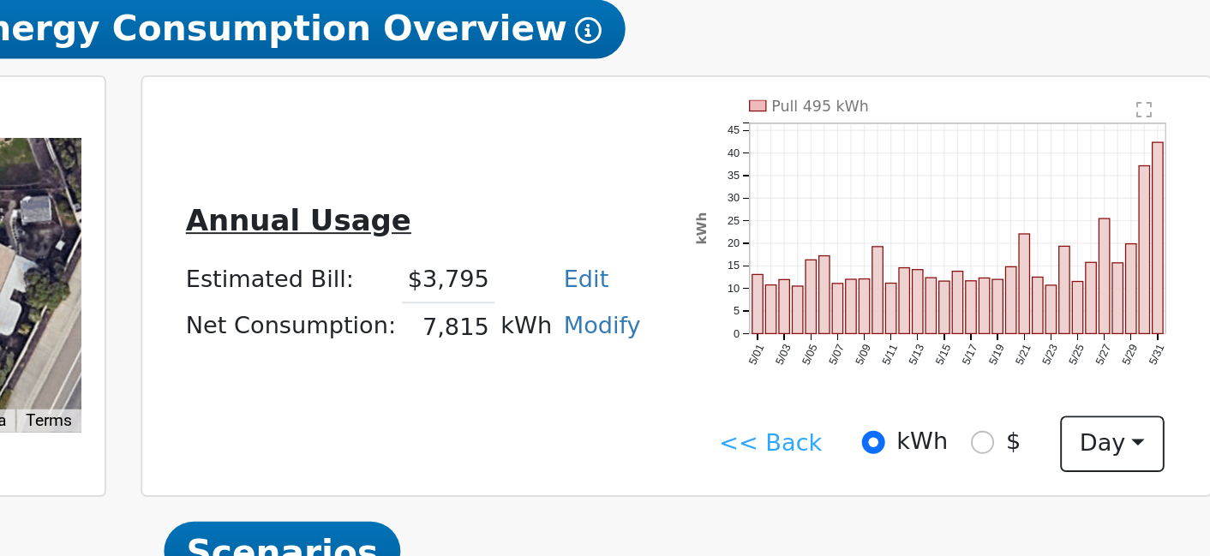
click at [928, 345] on link "<< Back" at bounding box center [954, 354] width 53 height 18
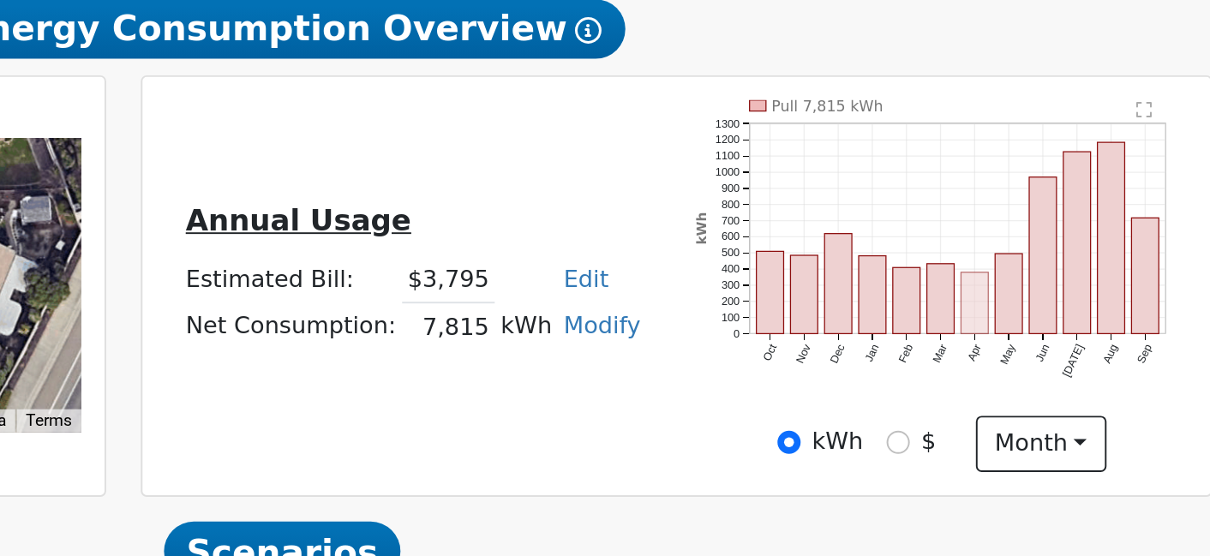
click at [1054, 266] on rect "onclick=""" at bounding box center [1061, 282] width 15 height 32
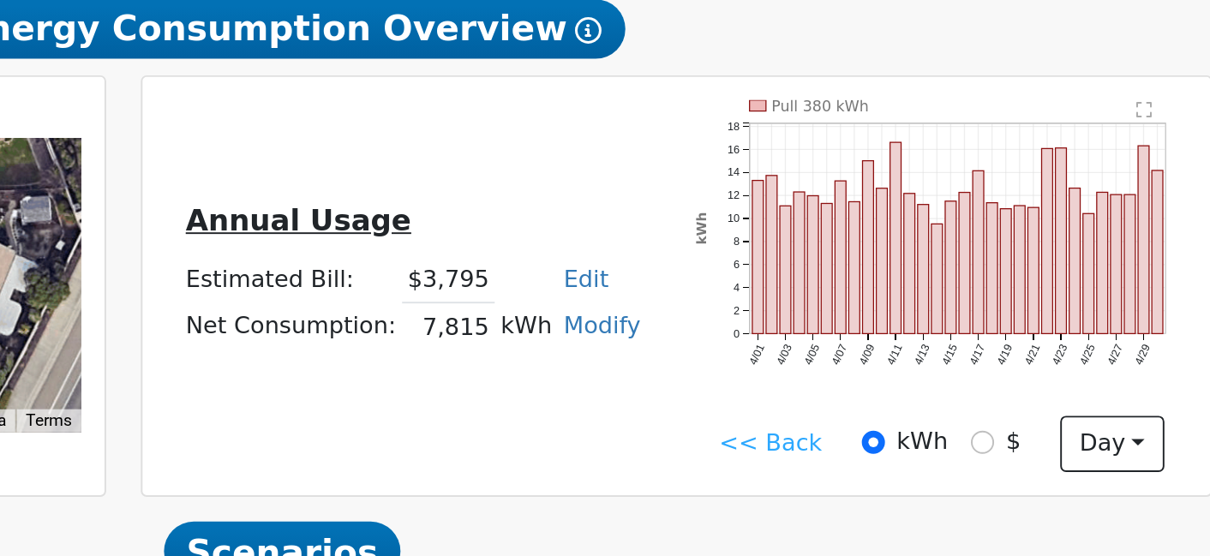
click at [928, 345] on link "<< Back" at bounding box center [954, 354] width 53 height 18
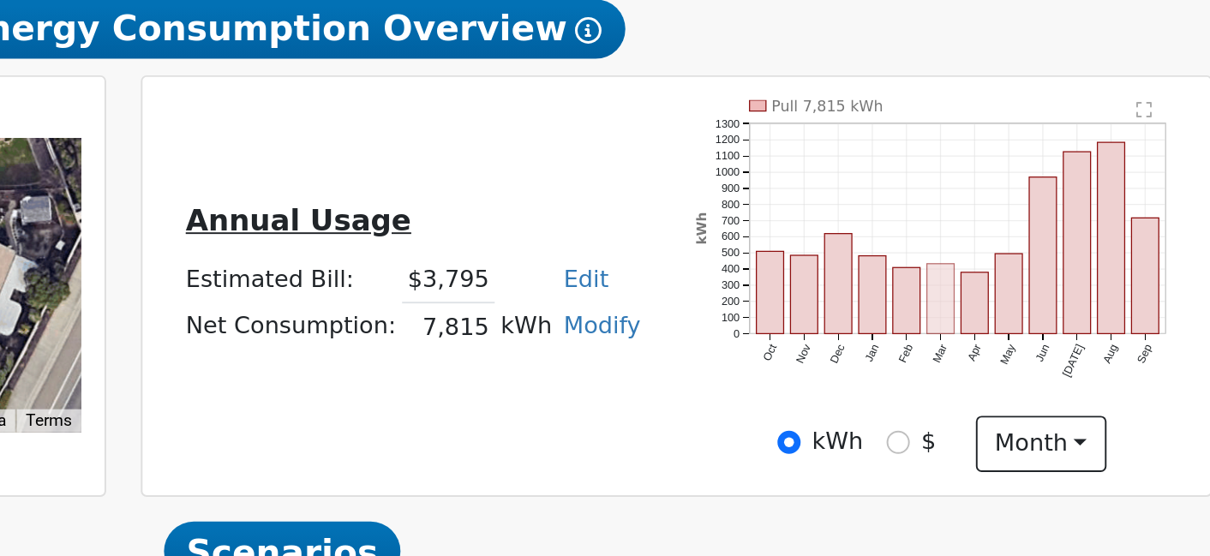
click at [1036, 261] on rect "onclick=""" at bounding box center [1043, 279] width 15 height 36
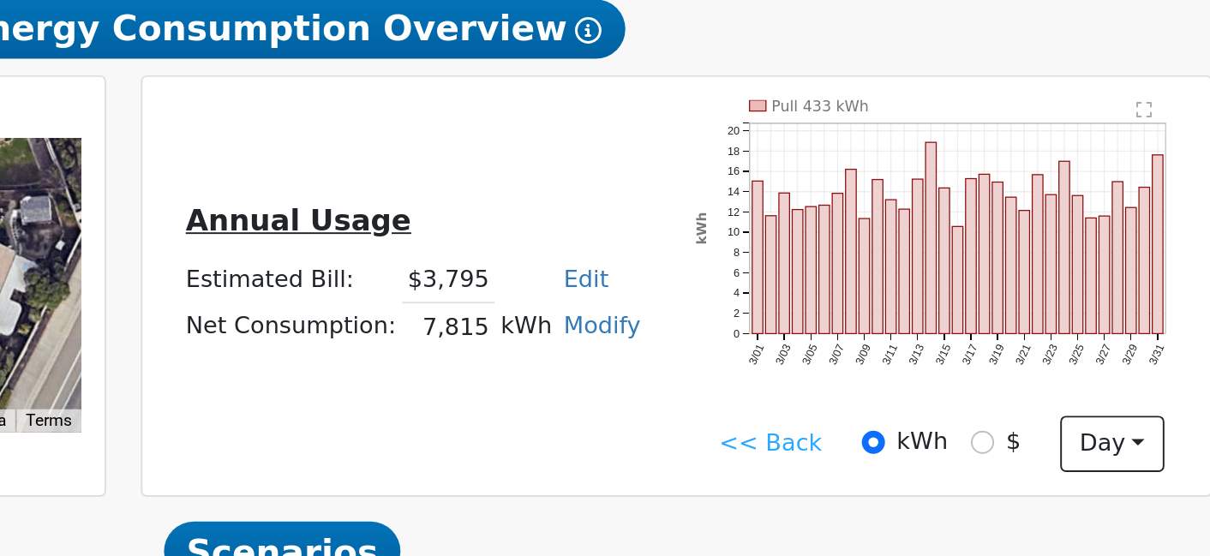
click at [928, 345] on link "<< Back" at bounding box center [954, 354] width 53 height 18
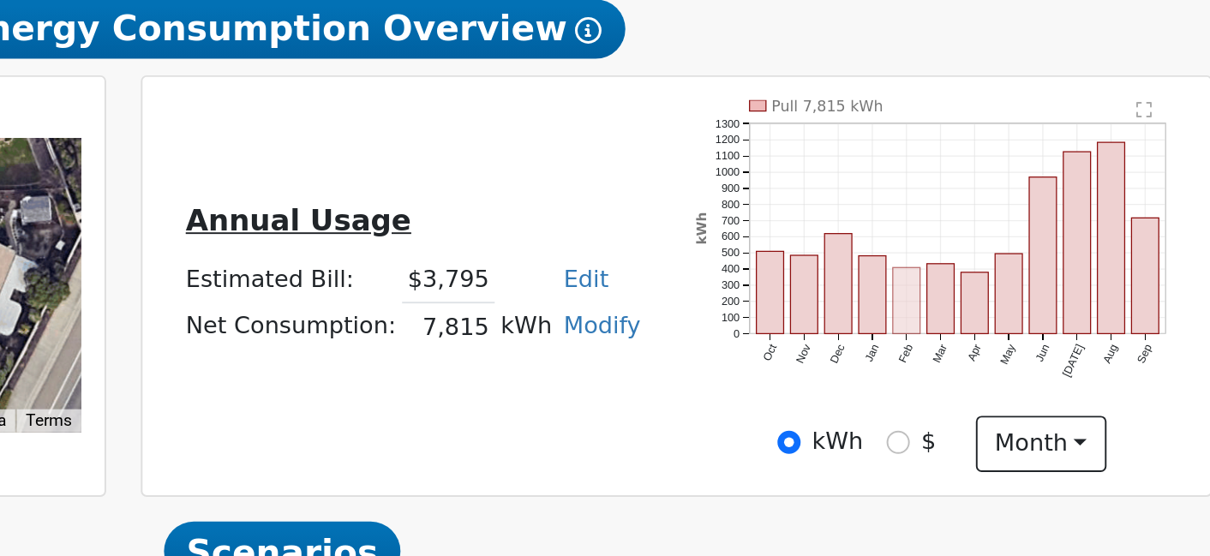
click at [1018, 263] on rect "onclick=""" at bounding box center [1025, 280] width 15 height 34
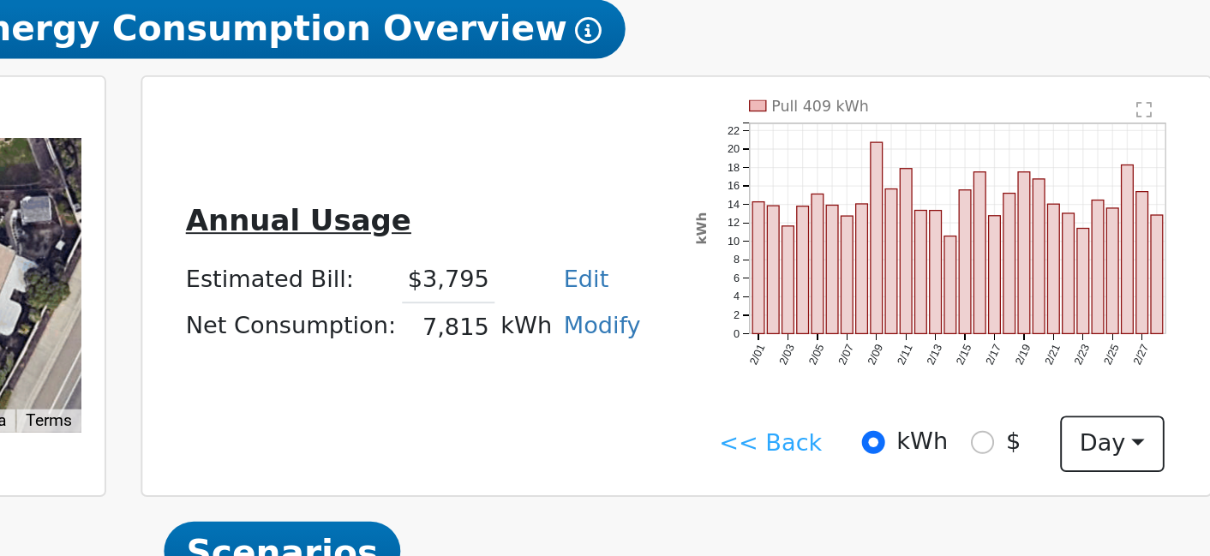
click at [928, 345] on link "<< Back" at bounding box center [954, 354] width 53 height 18
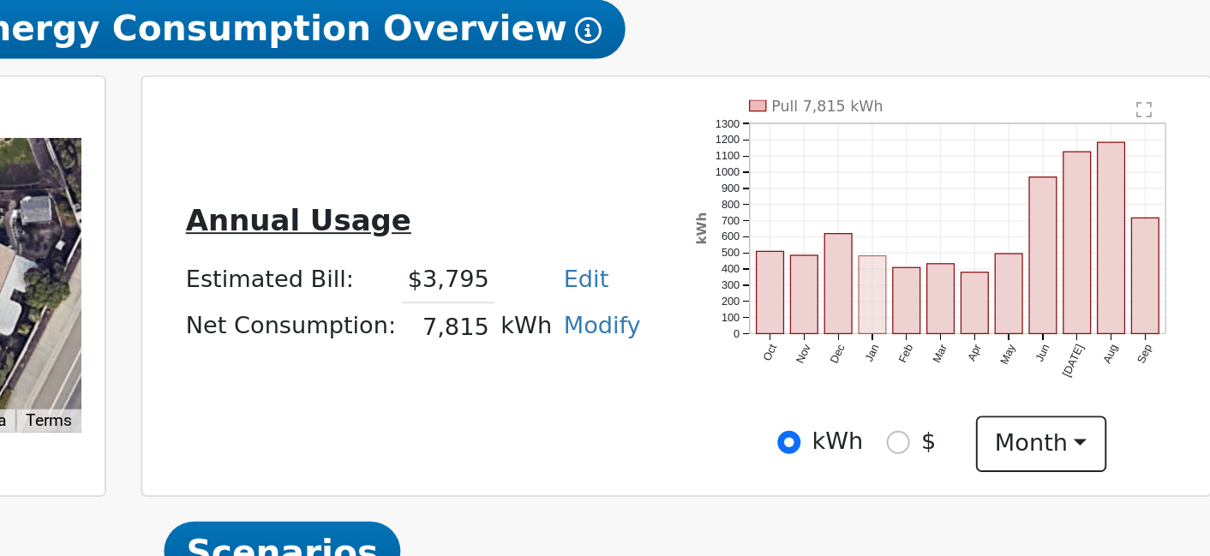
click at [1000, 257] on rect "onclick=""" at bounding box center [1007, 277] width 15 height 40
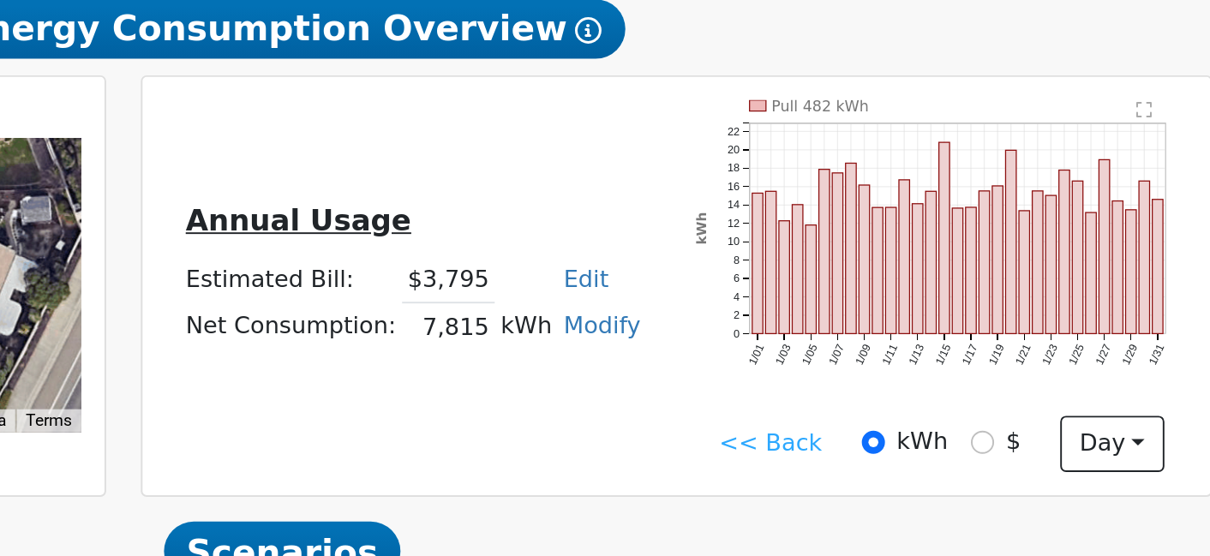
click at [928, 345] on link "<< Back" at bounding box center [954, 354] width 53 height 18
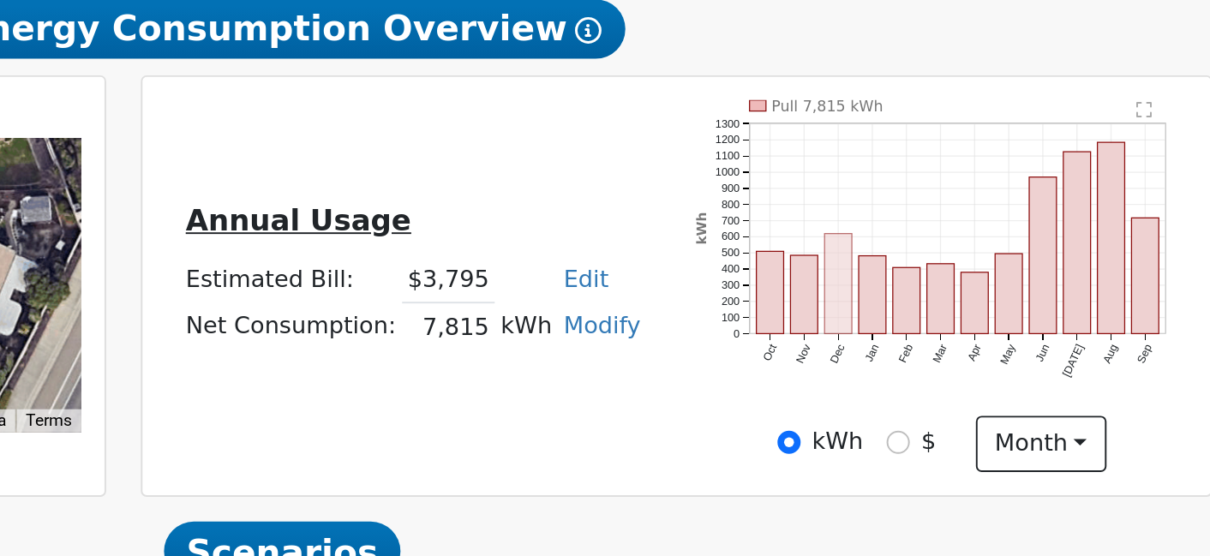
click at [983, 246] on rect "onclick=""" at bounding box center [990, 272] width 15 height 52
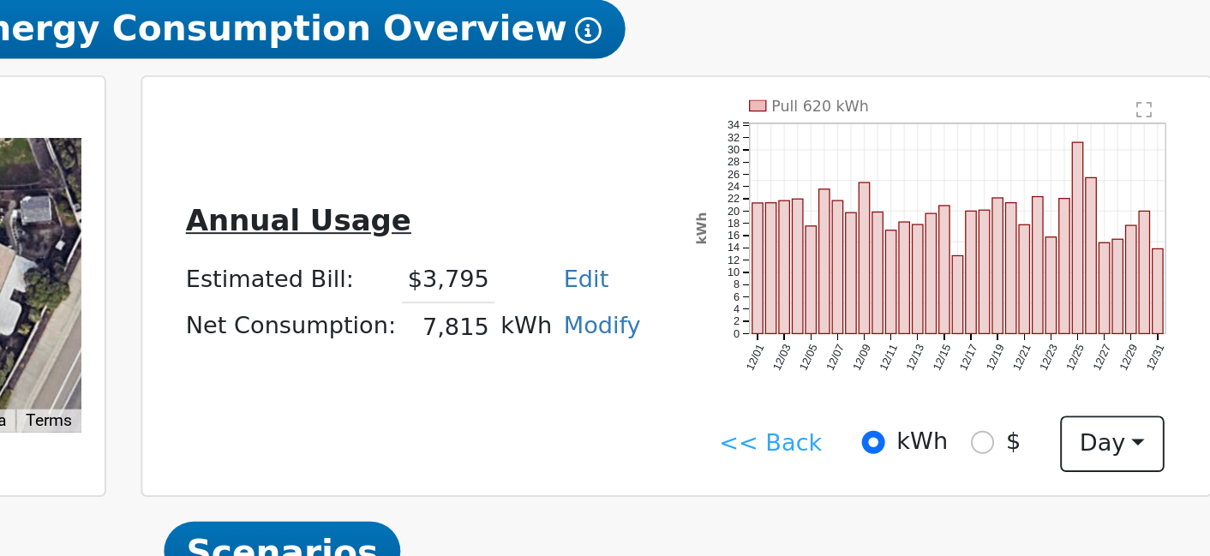
click at [928, 345] on link "<< Back" at bounding box center [954, 354] width 53 height 18
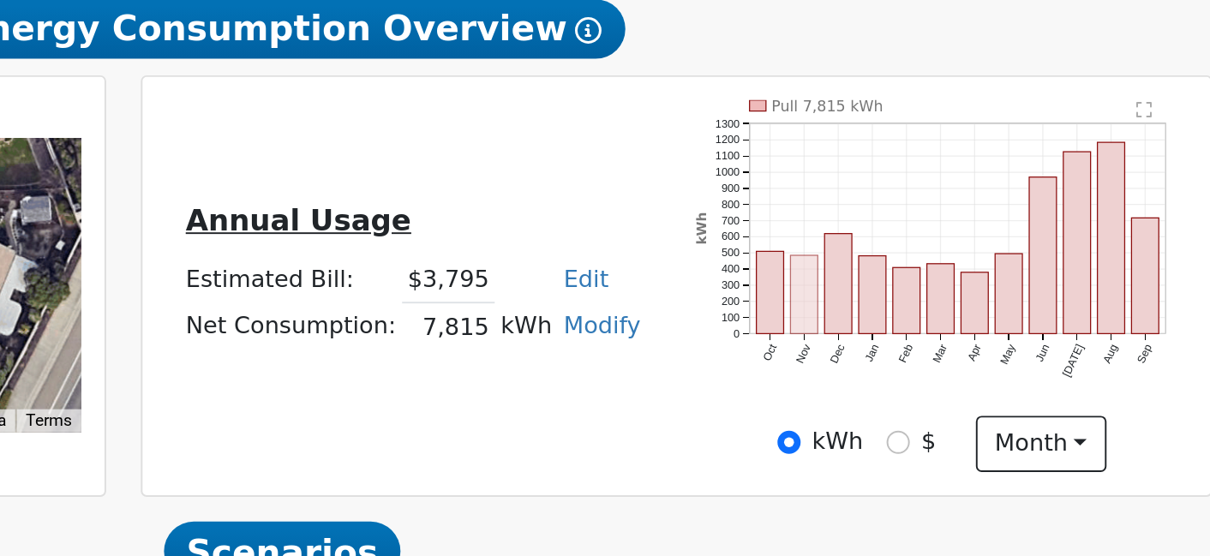
click at [965, 257] on rect "onclick=""" at bounding box center [972, 277] width 15 height 40
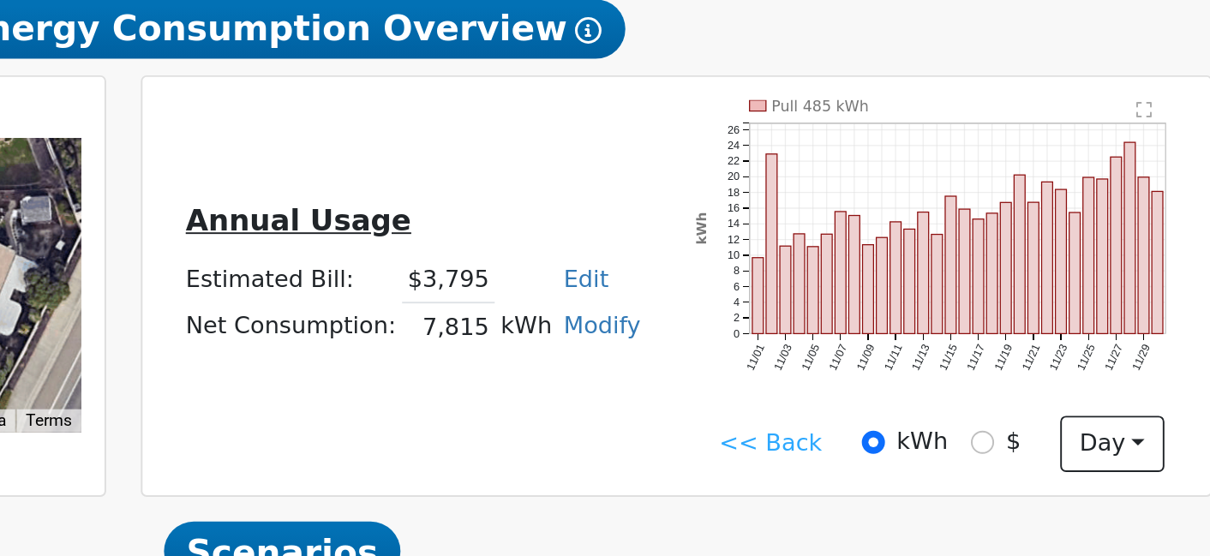
click at [928, 345] on link "<< Back" at bounding box center [954, 354] width 53 height 18
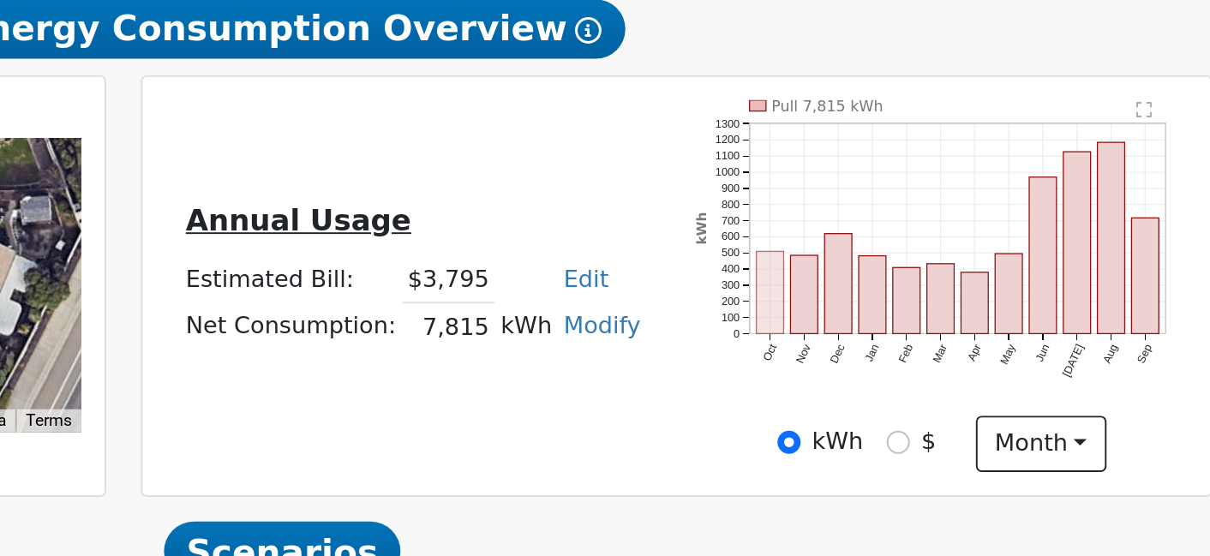
click at [947, 255] on rect "onclick=""" at bounding box center [954, 276] width 15 height 43
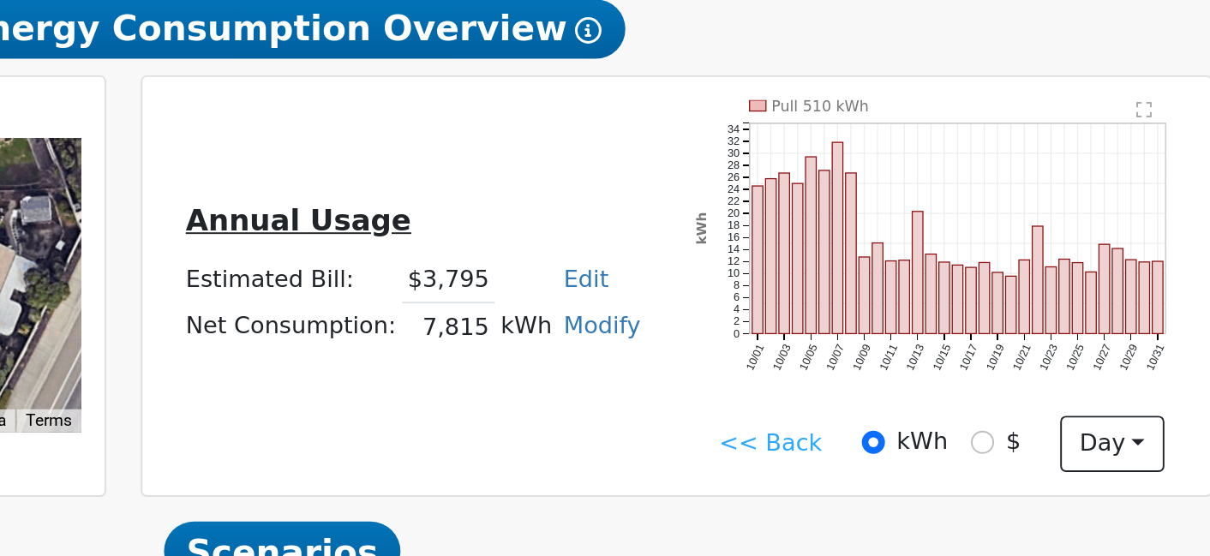
click at [928, 345] on link "<< Back" at bounding box center [954, 354] width 53 height 18
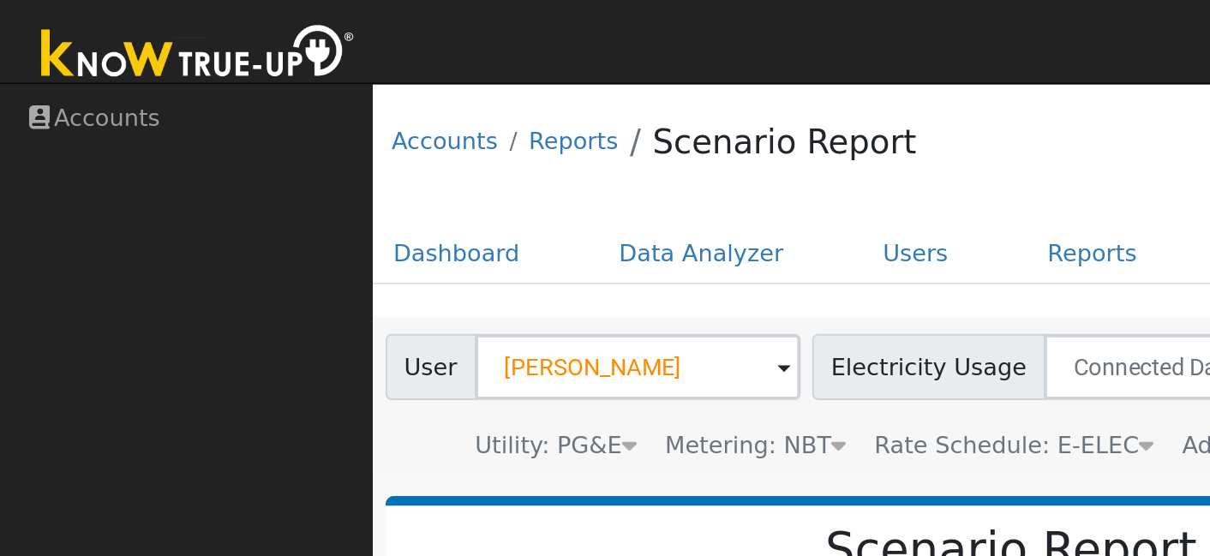
scroll to position [0, 20]
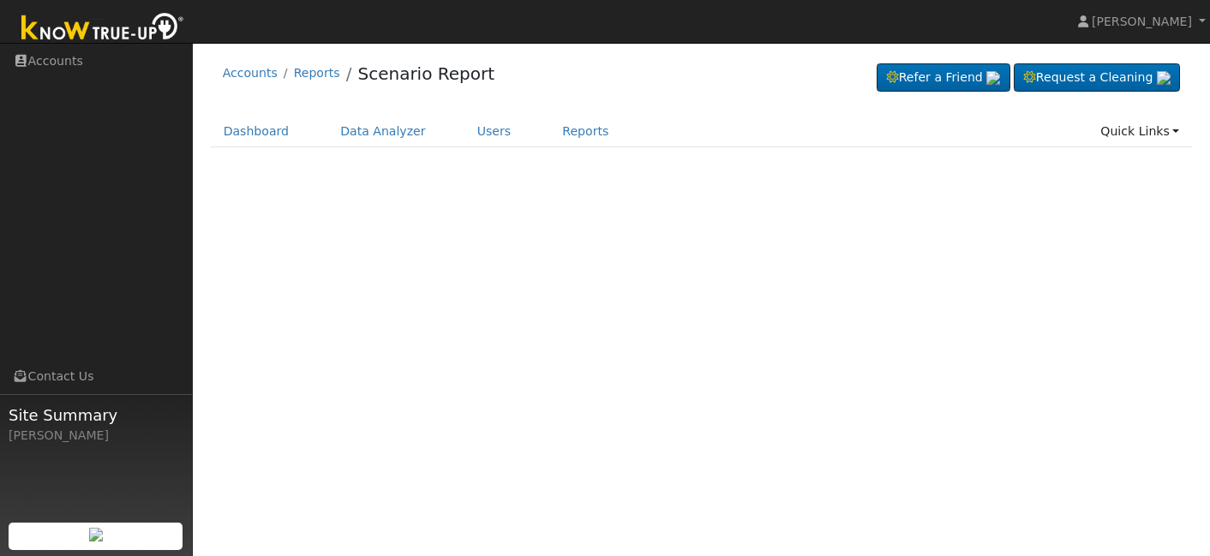
scroll to position [0, 20]
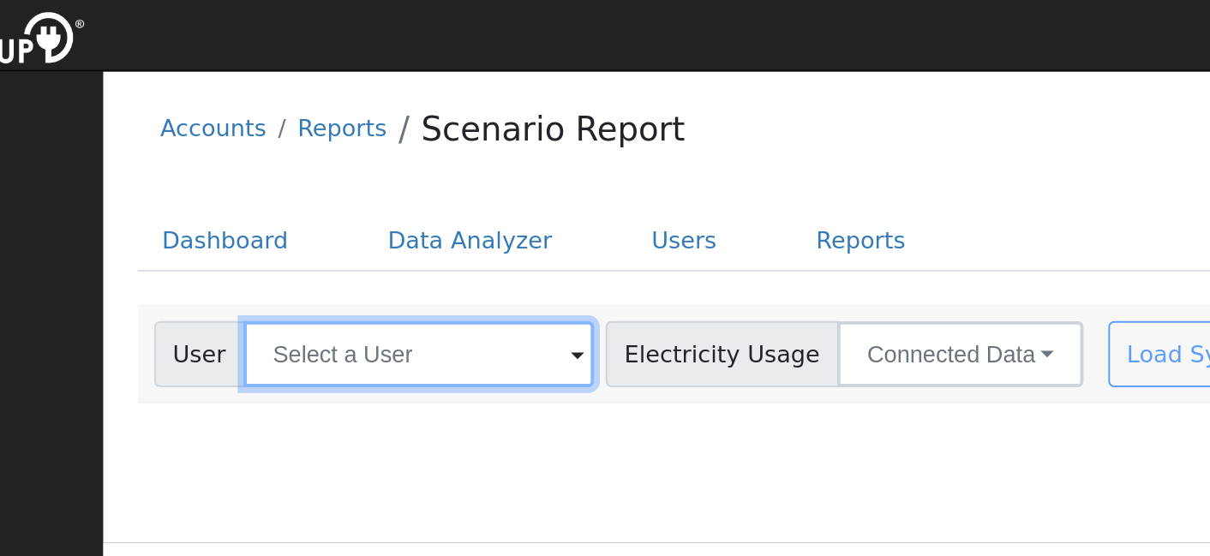
click at [266, 183] on input "text" at bounding box center [357, 190] width 182 height 34
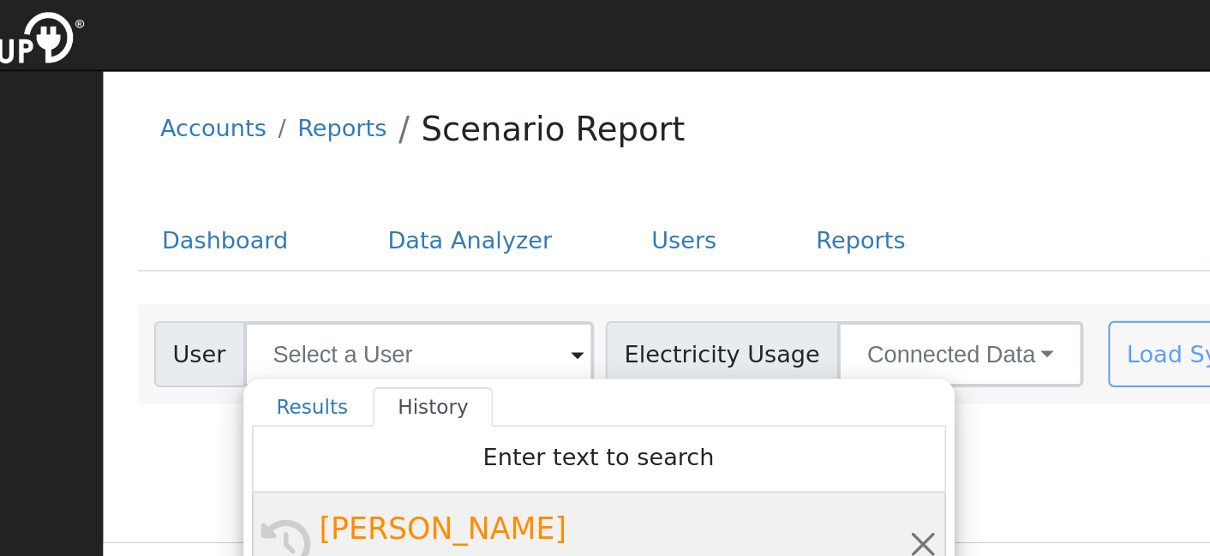
click at [305, 271] on div "[PERSON_NAME]" at bounding box center [457, 280] width 305 height 23
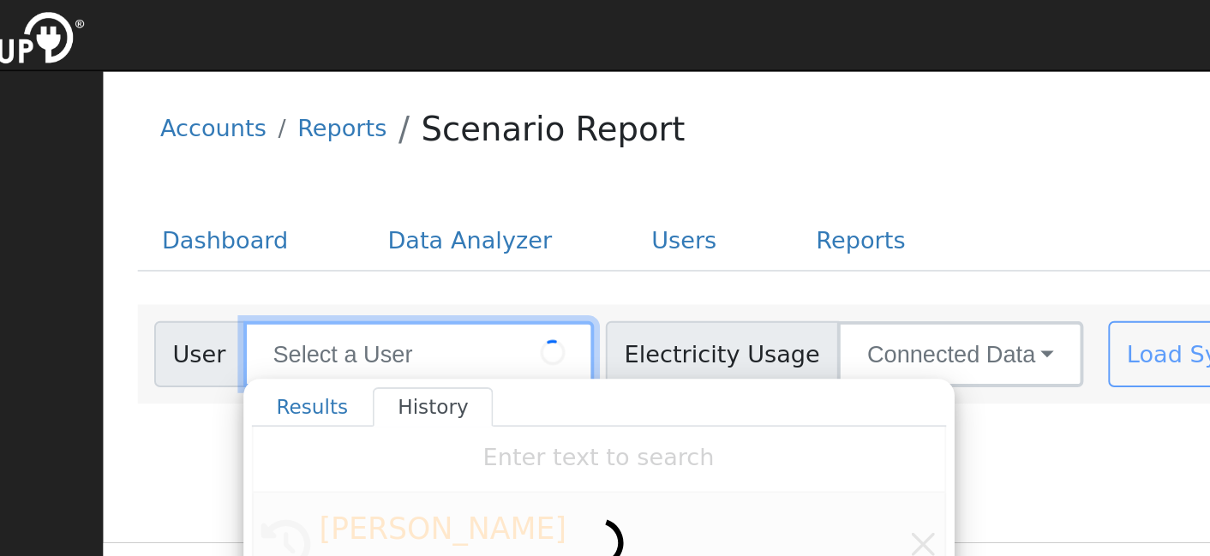
type input "[PERSON_NAME]"
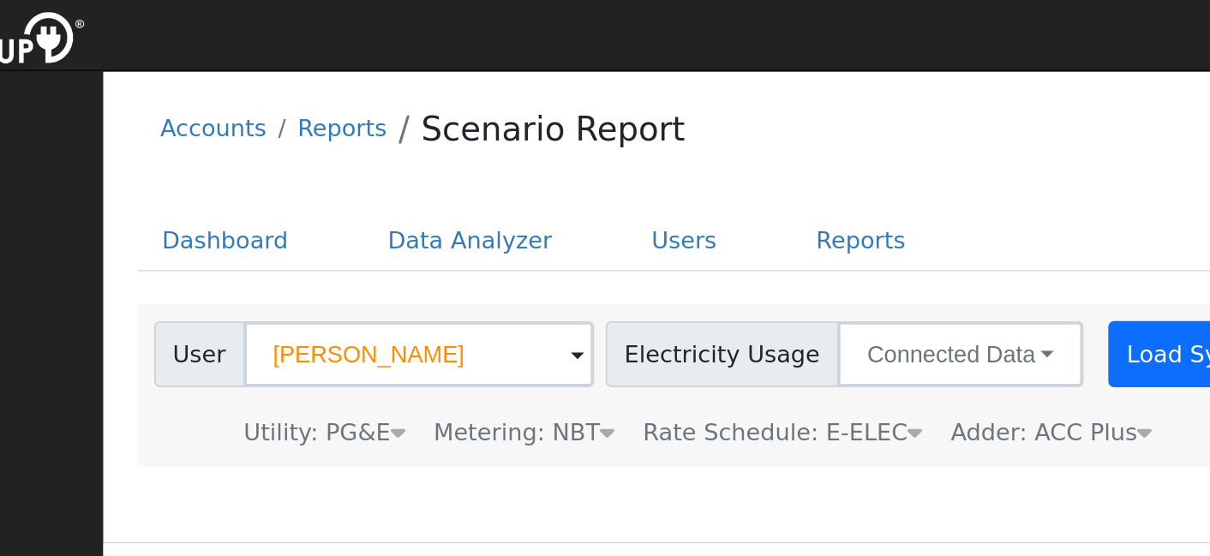
click at [714, 185] on button "Load System" at bounding box center [763, 190] width 98 height 34
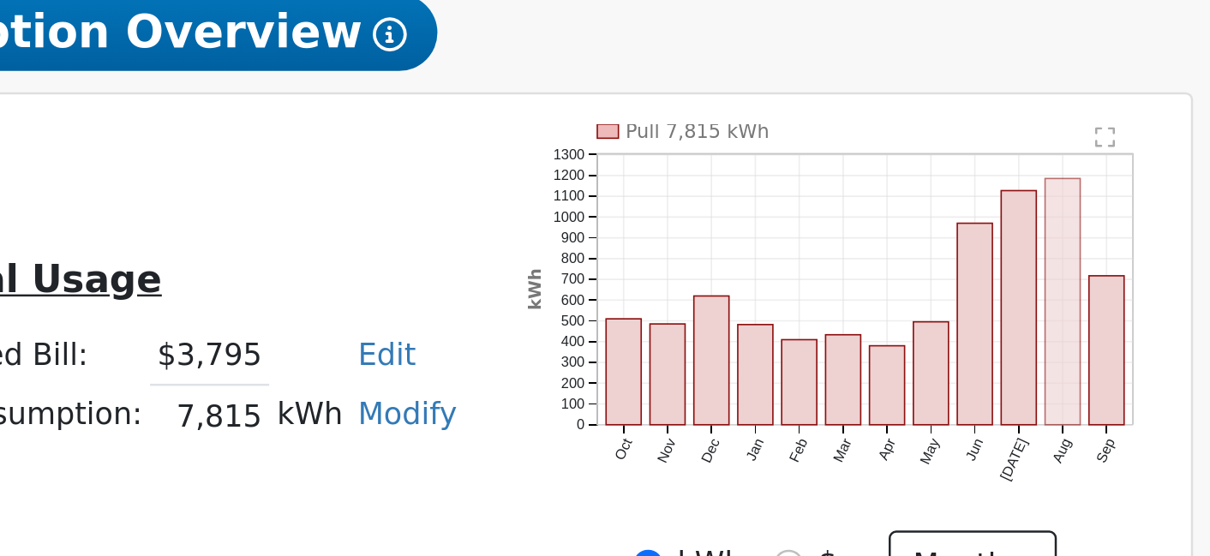
scroll to position [24, 0]
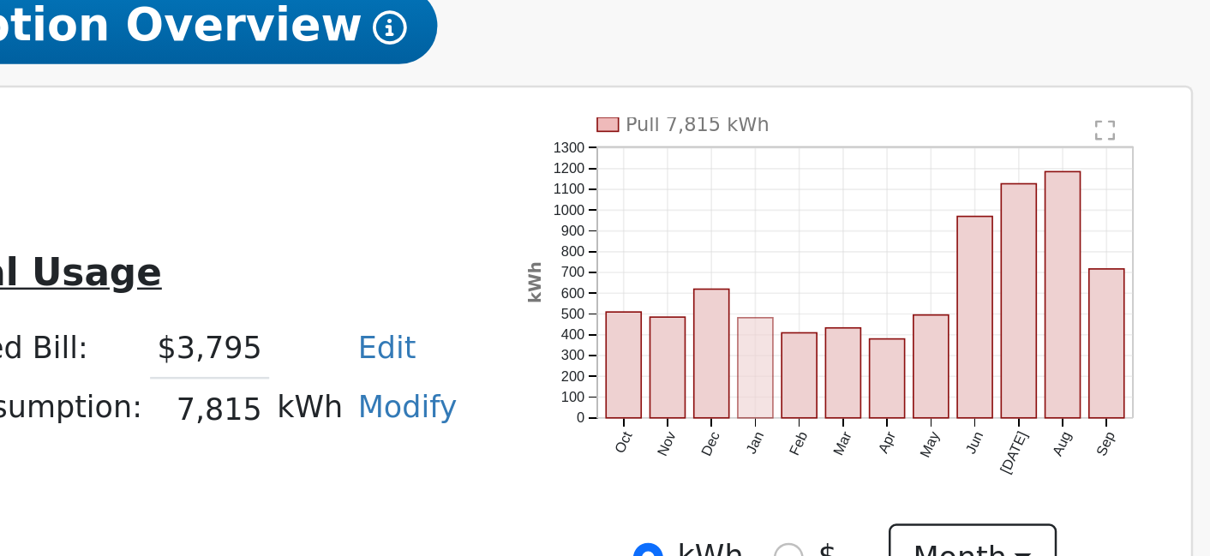
click at [1000, 460] on rect "onclick=""" at bounding box center [1007, 480] width 15 height 40
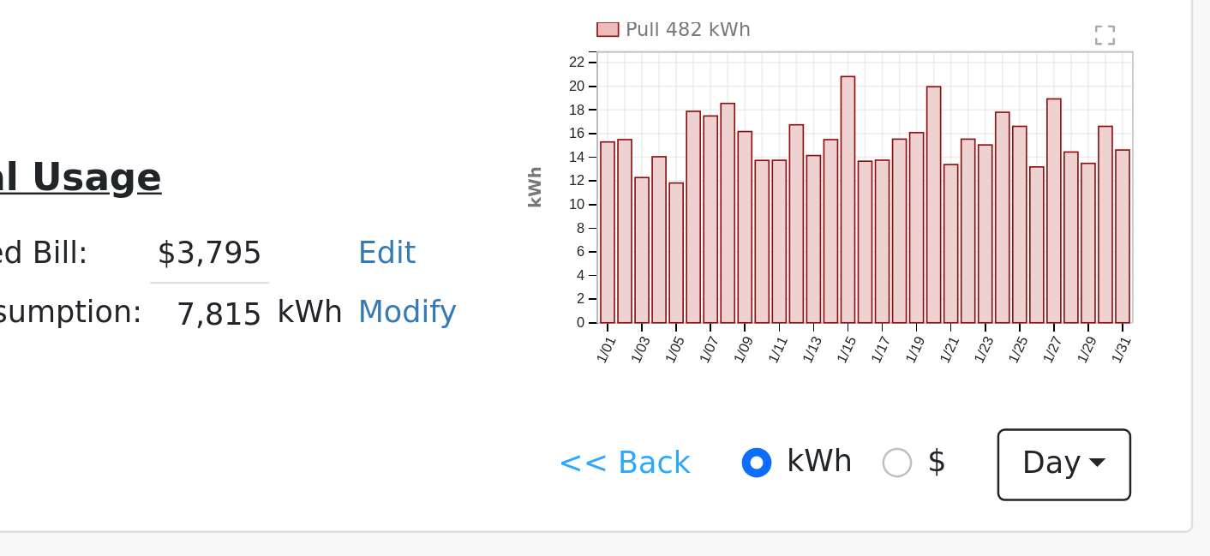
scroll to position [63, 0]
click at [928, 510] on link "<< Back" at bounding box center [954, 519] width 53 height 18
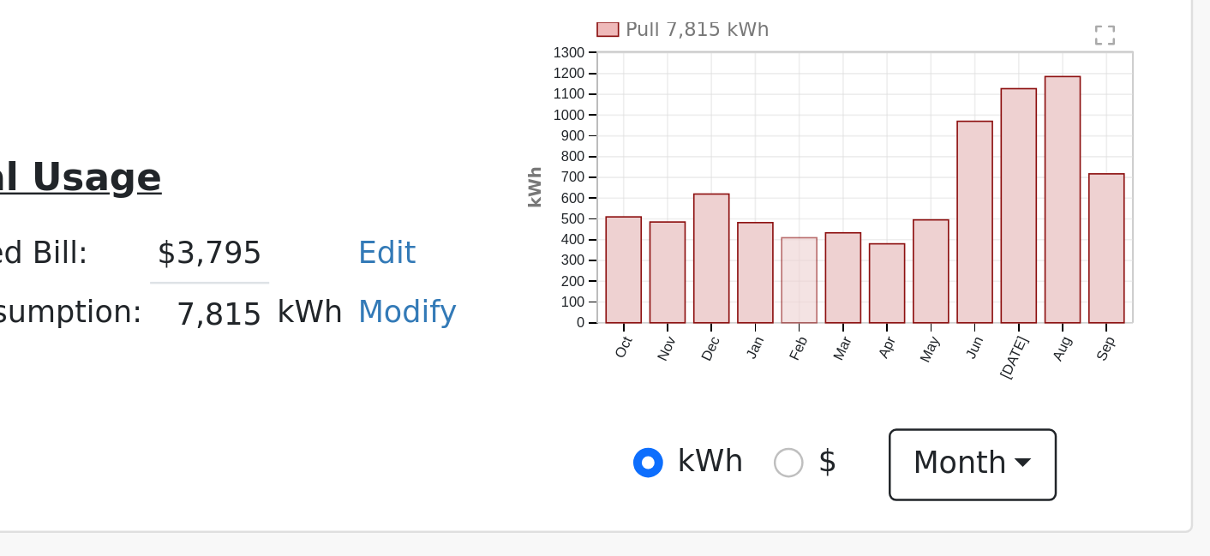
click at [1018, 428] on rect "onclick=""" at bounding box center [1025, 445] width 15 height 34
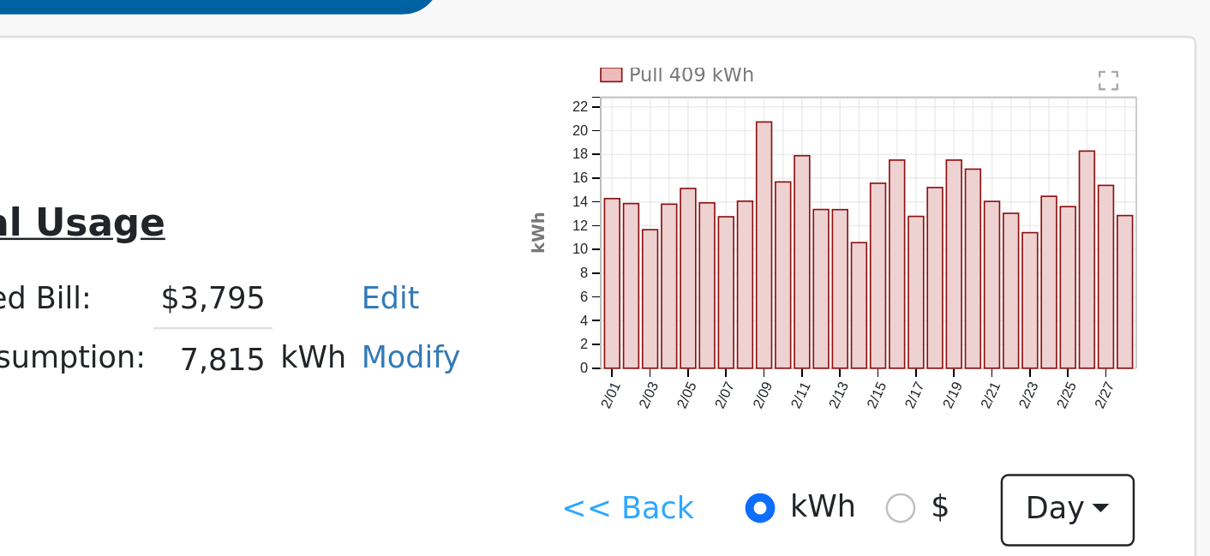
click at [928, 510] on link "<< Back" at bounding box center [954, 519] width 53 height 18
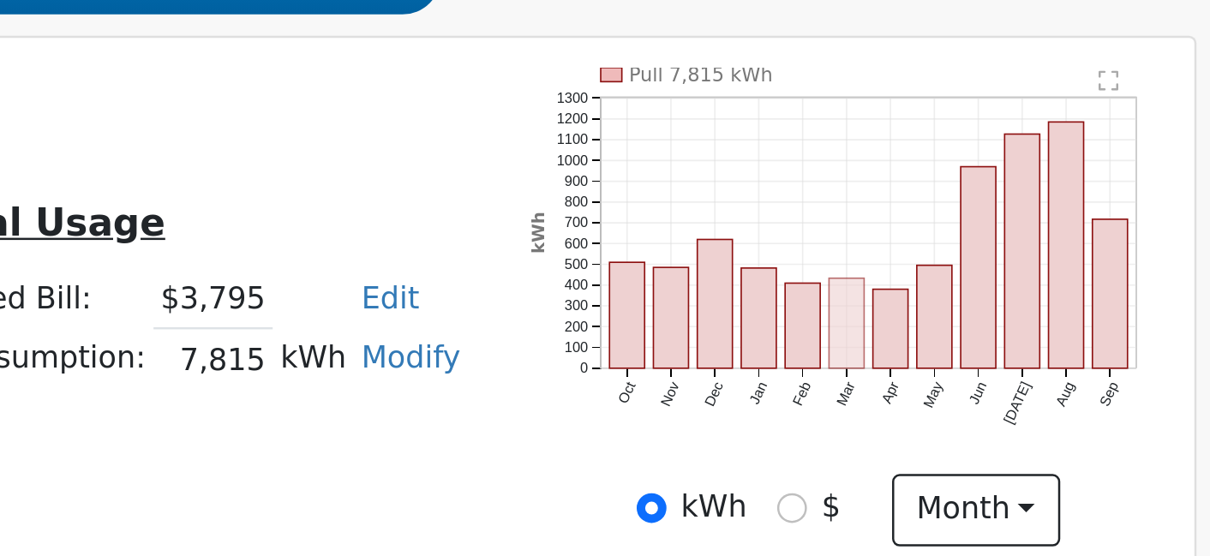
click at [1036, 426] on rect "onclick=""" at bounding box center [1043, 444] width 15 height 36
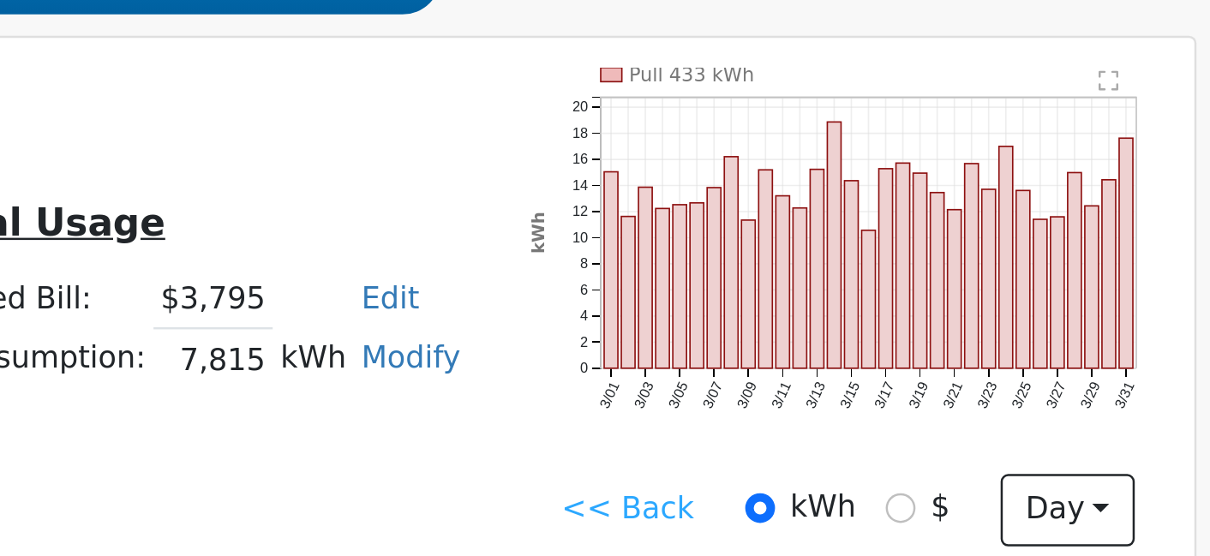
click at [928, 510] on link "<< Back" at bounding box center [954, 519] width 53 height 18
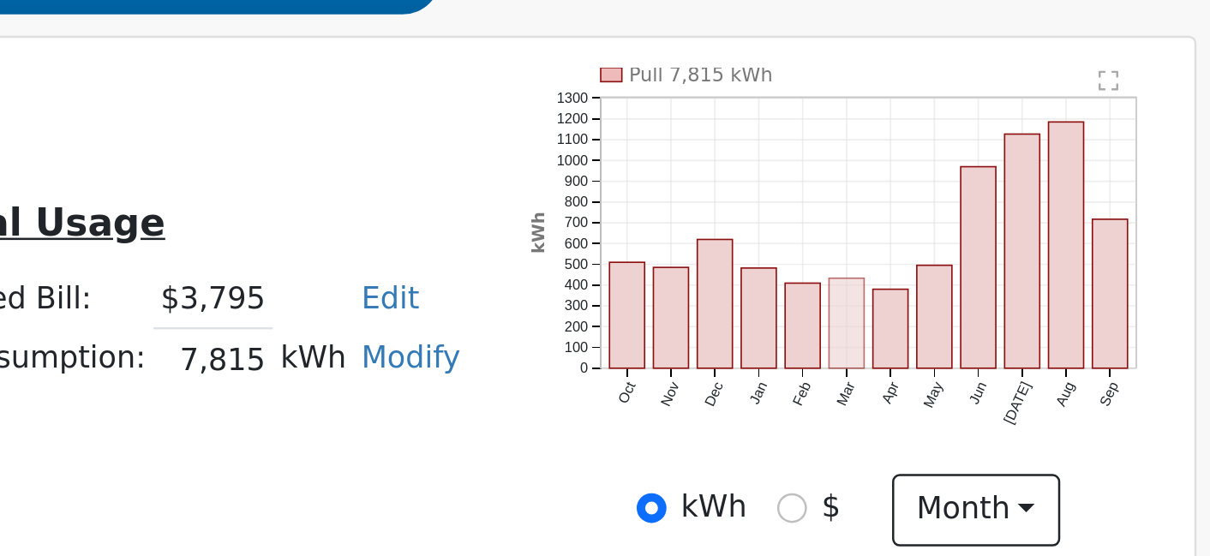
click at [1036, 426] on rect "onclick=""" at bounding box center [1043, 444] width 15 height 36
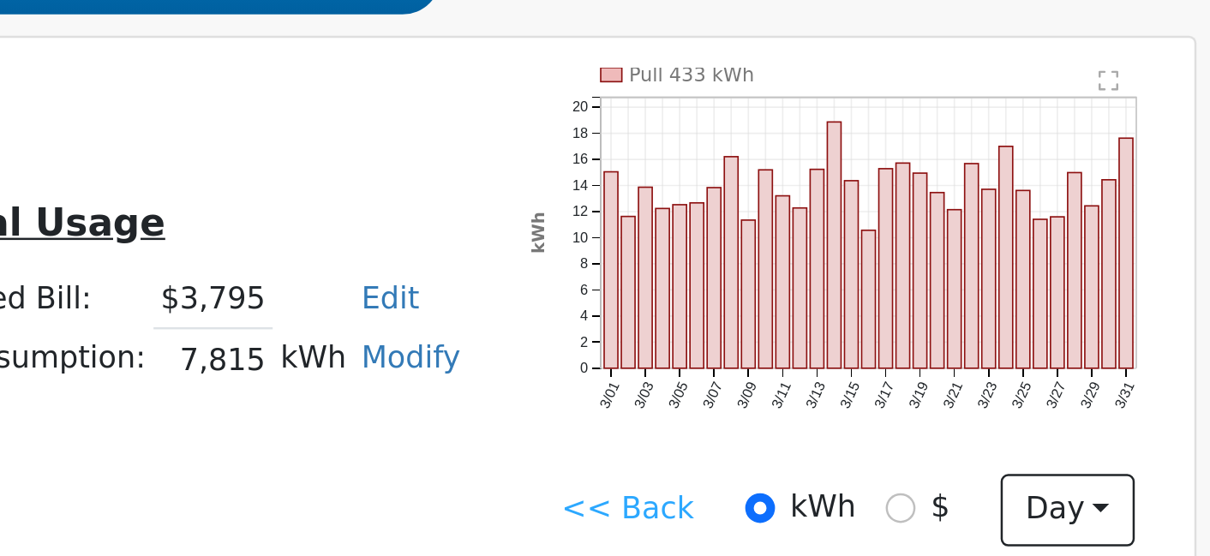
click at [928, 510] on link "<< Back" at bounding box center [954, 519] width 53 height 18
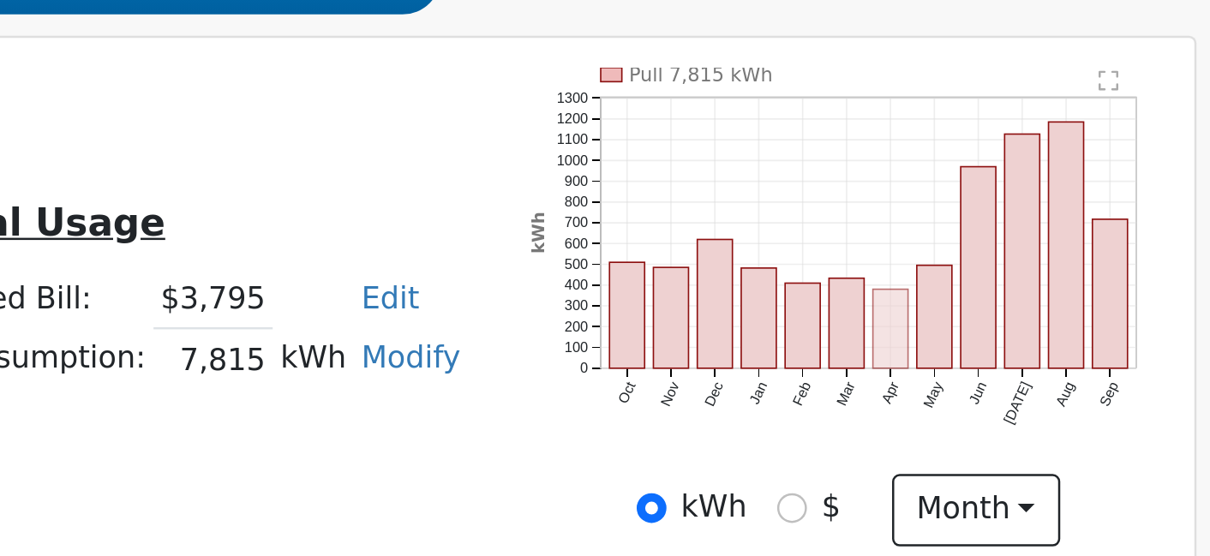
click at [1054, 430] on rect "onclick=""" at bounding box center [1061, 446] width 15 height 32
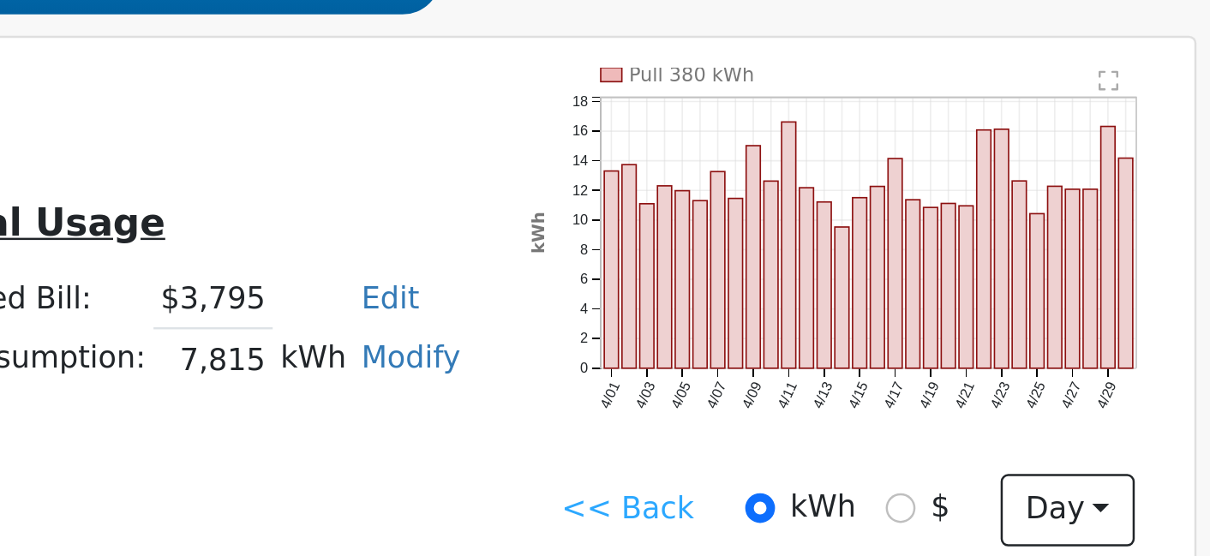
click at [928, 510] on link "<< Back" at bounding box center [954, 519] width 53 height 18
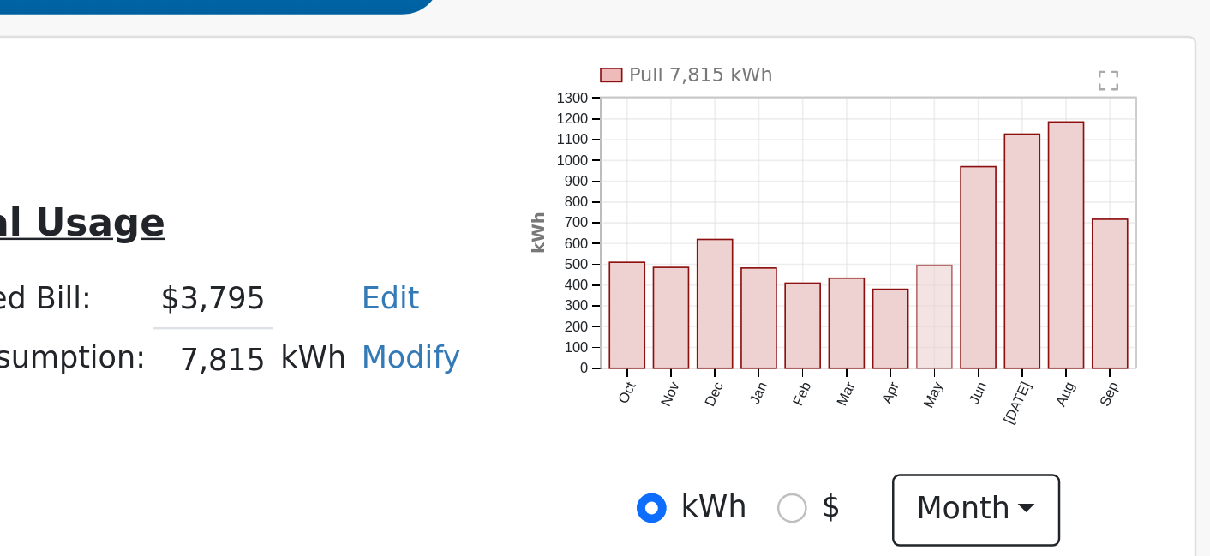
click at [1072, 421] on rect "onclick=""" at bounding box center [1079, 441] width 15 height 41
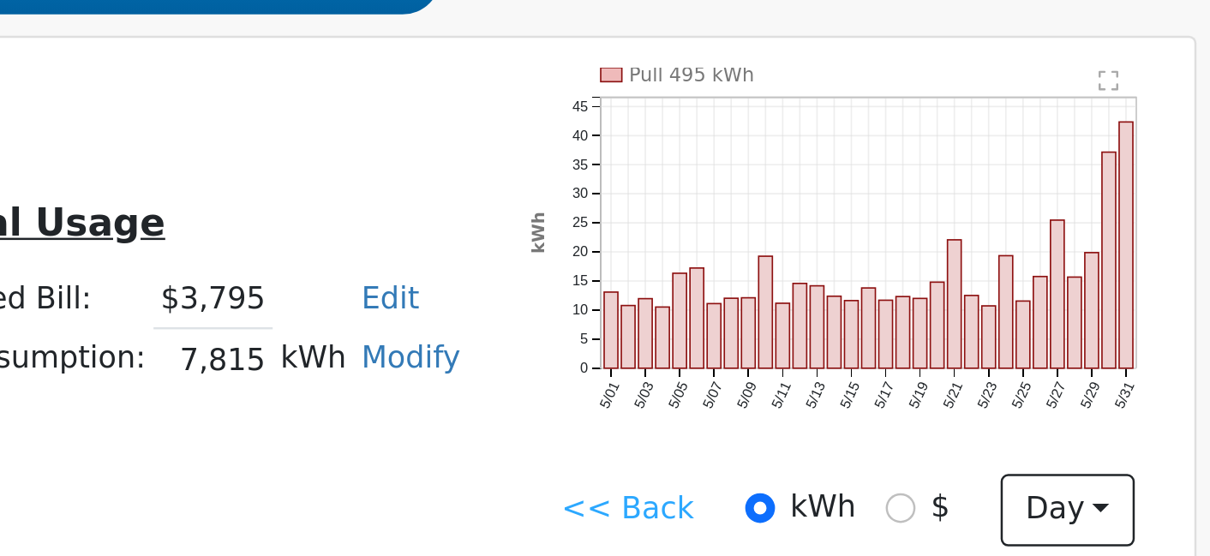
click at [928, 510] on link "<< Back" at bounding box center [954, 519] width 53 height 18
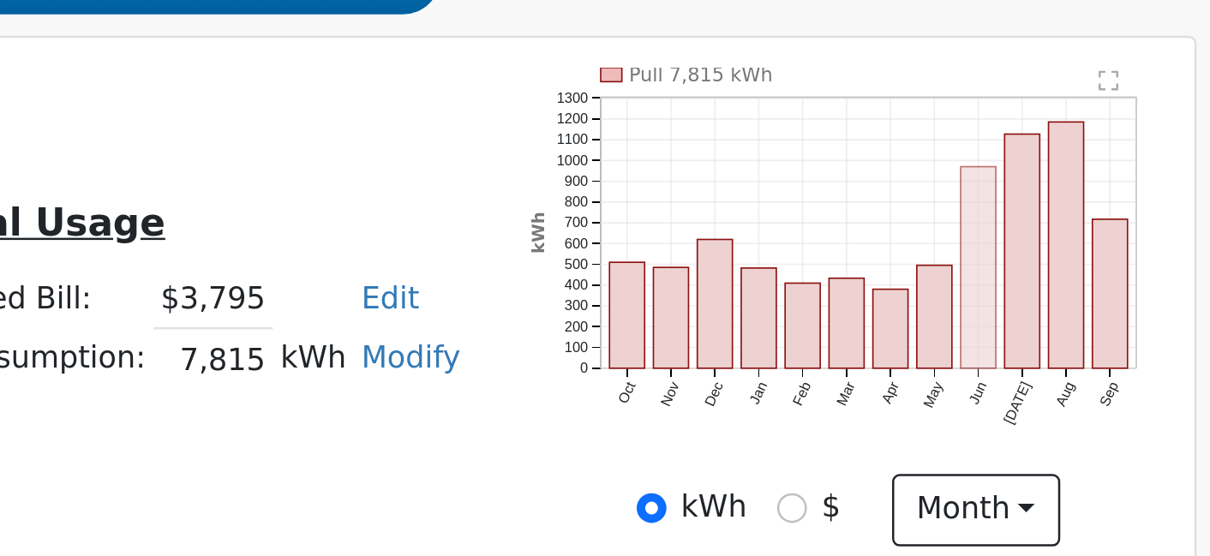
click at [1089, 381] on rect "onclick=""" at bounding box center [1096, 421] width 15 height 81
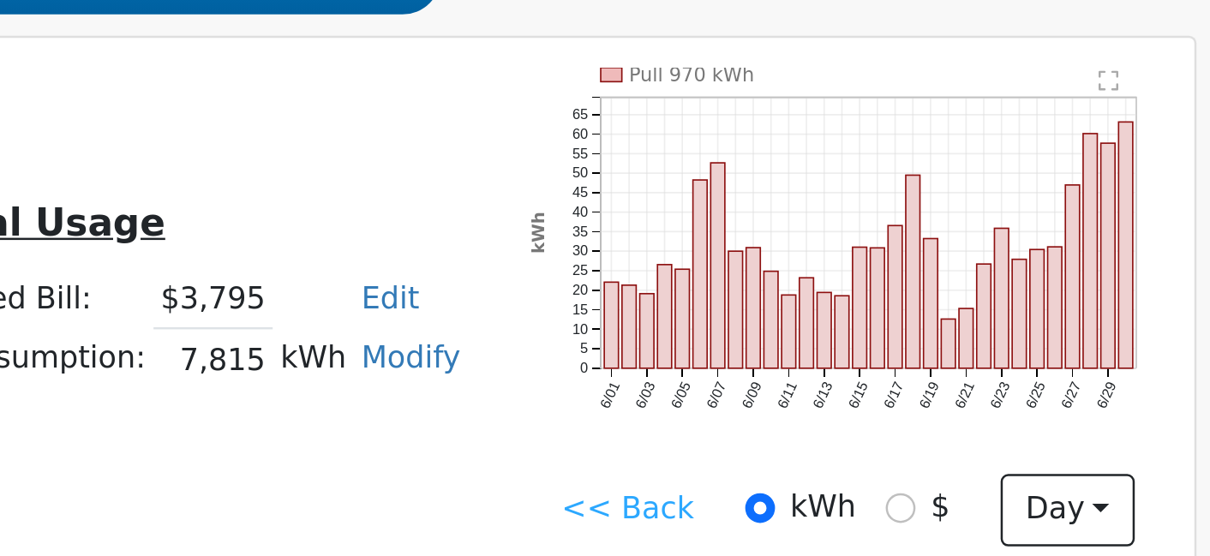
click at [928, 510] on link "<< Back" at bounding box center [954, 519] width 53 height 18
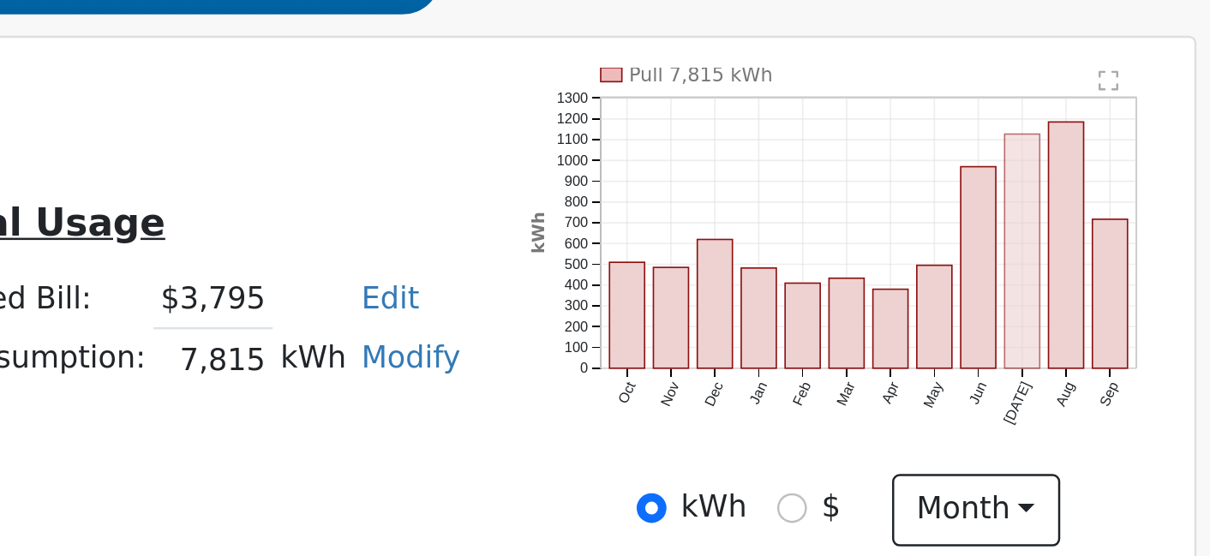
click at [1107, 368] on rect "onclick=""" at bounding box center [1114, 415] width 15 height 94
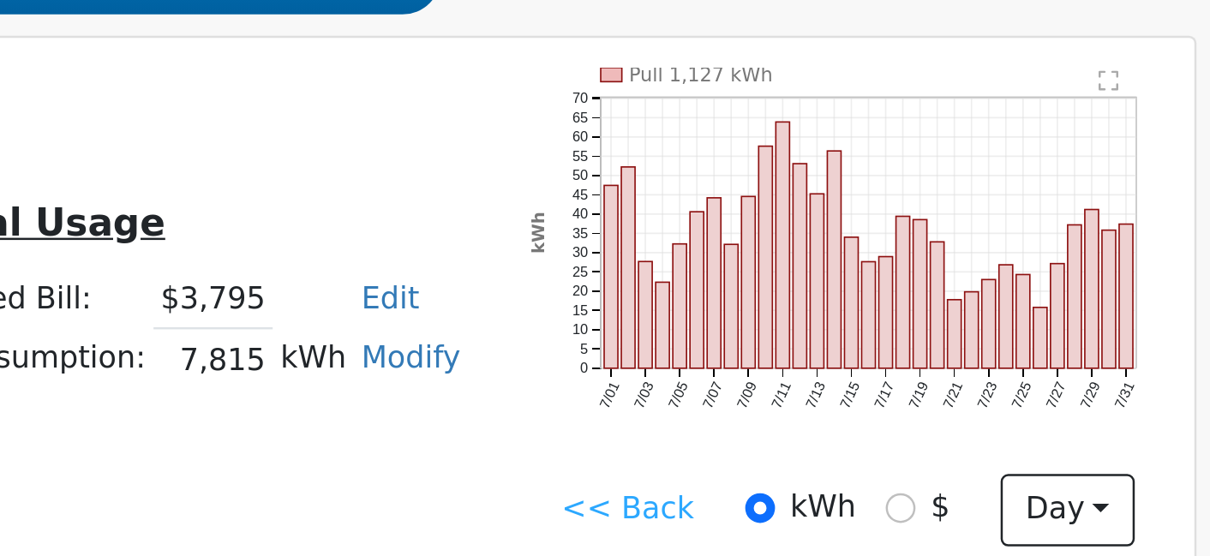
click at [928, 510] on link "<< Back" at bounding box center [954, 519] width 53 height 18
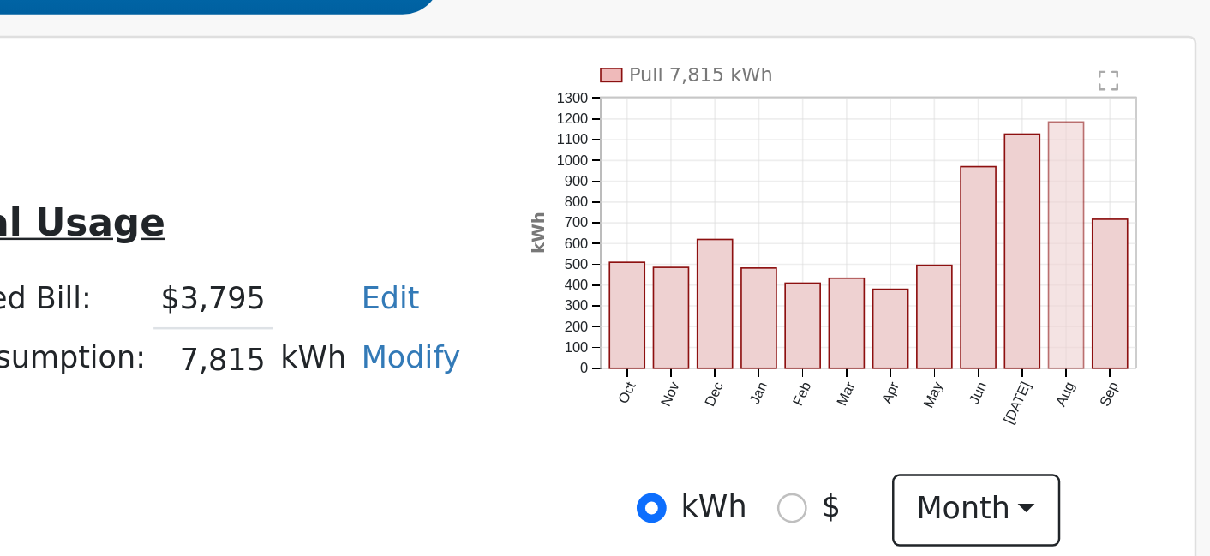
click at [1125, 363] on rect "onclick=""" at bounding box center [1132, 412] width 15 height 99
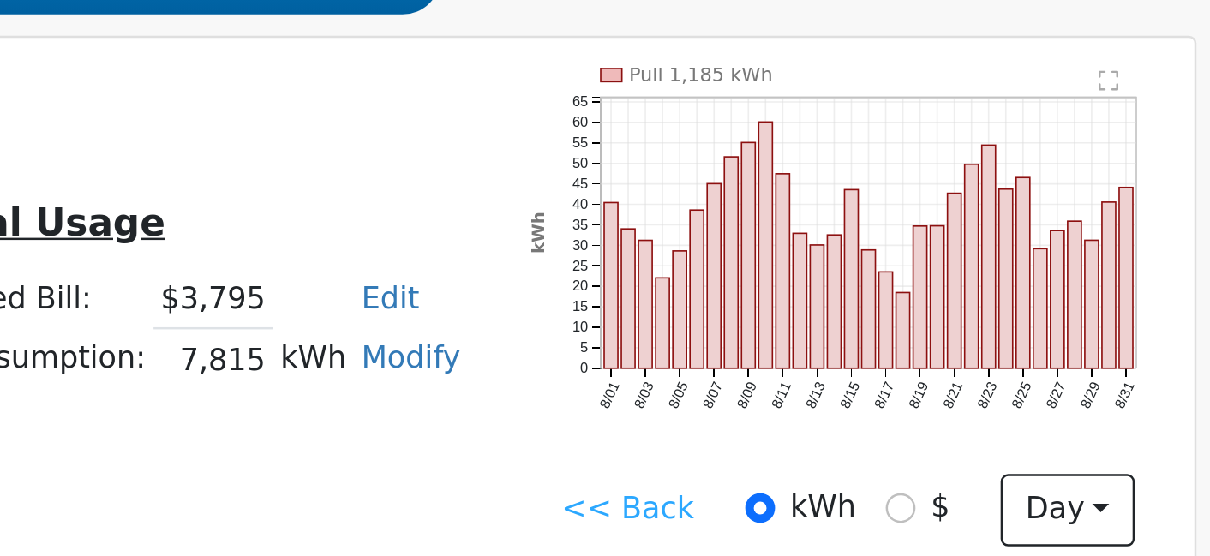
click at [928, 510] on link "<< Back" at bounding box center [954, 519] width 53 height 18
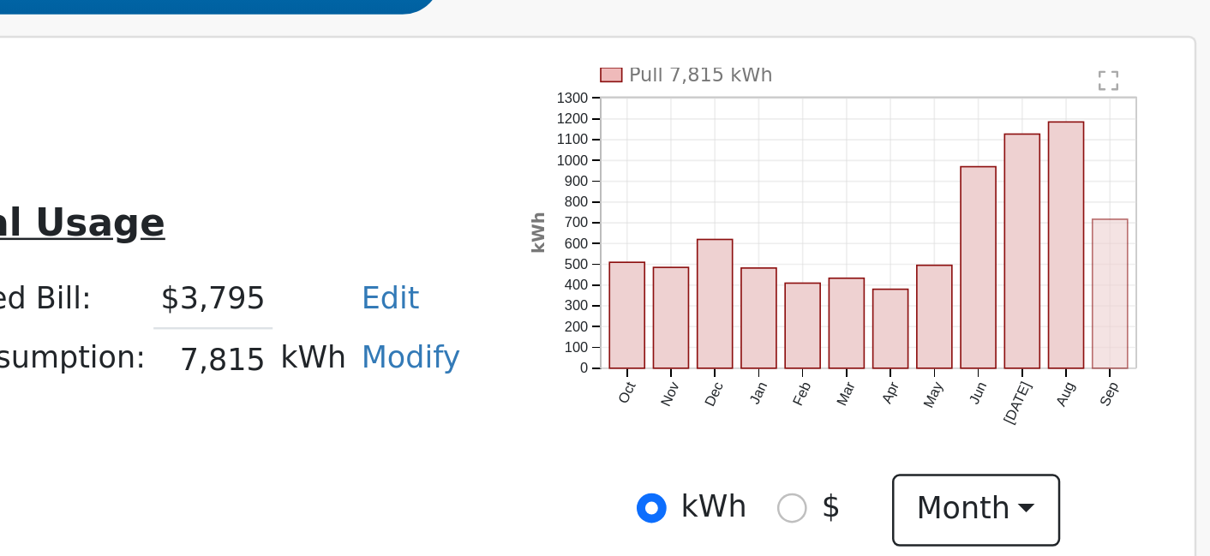
click at [1142, 402] on rect "onclick=""" at bounding box center [1149, 432] width 15 height 60
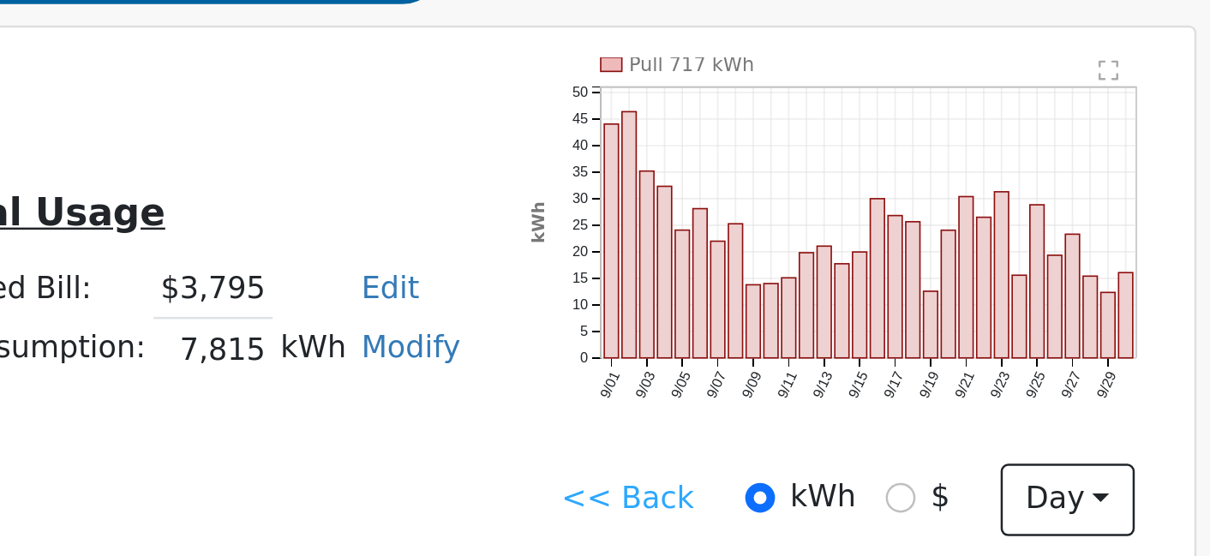
click at [928, 510] on link "<< Back" at bounding box center [954, 519] width 53 height 18
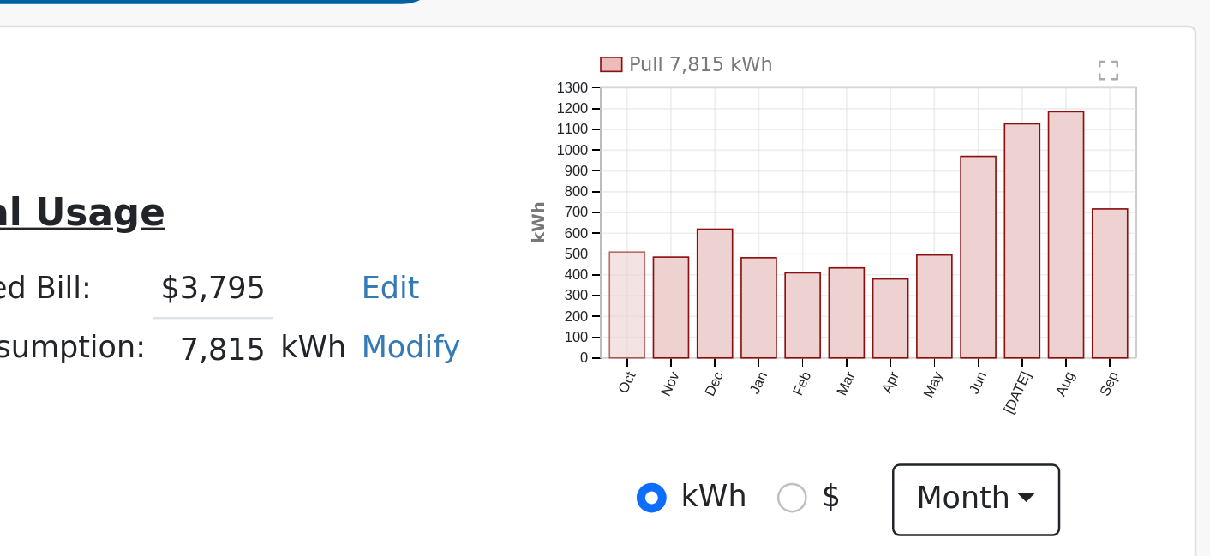
click at [947, 420] on rect "onclick=""" at bounding box center [954, 441] width 15 height 43
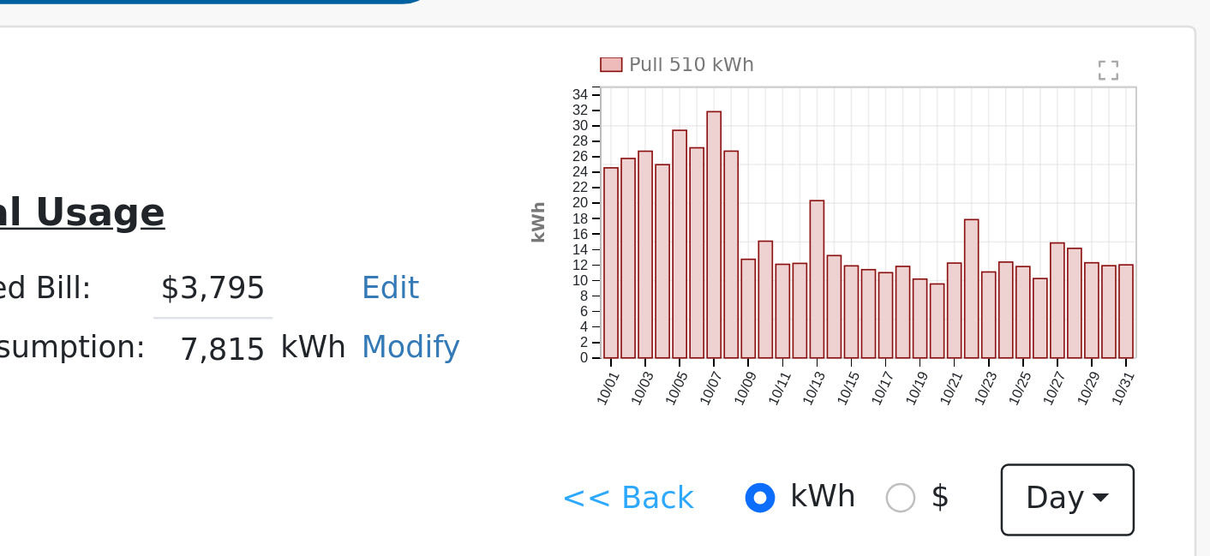
click at [928, 510] on link "<< Back" at bounding box center [954, 519] width 53 height 18
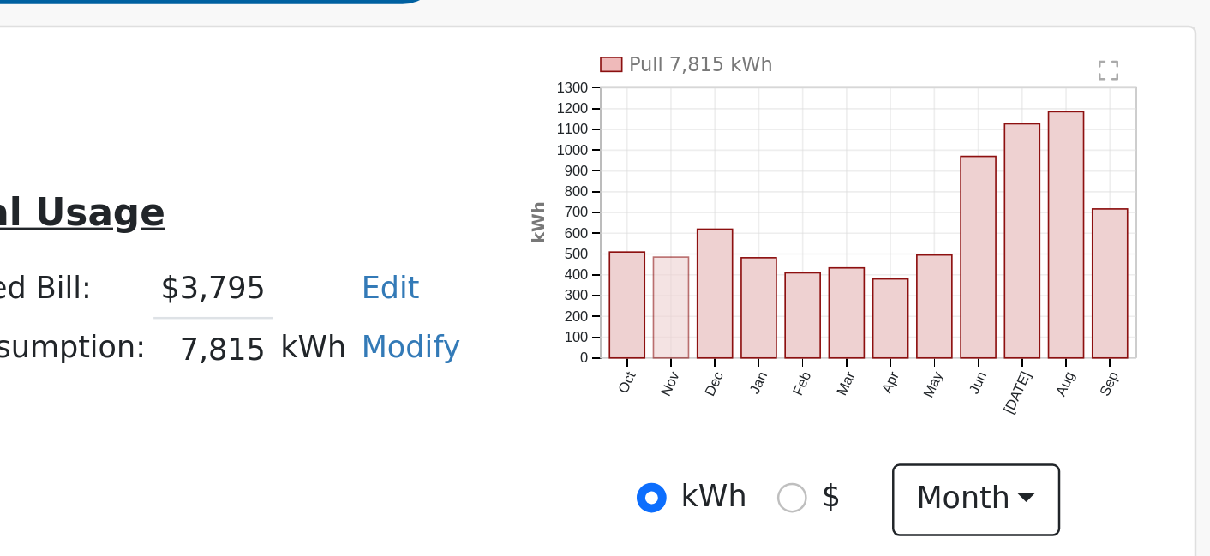
click at [965, 422] on rect "onclick=""" at bounding box center [972, 442] width 15 height 40
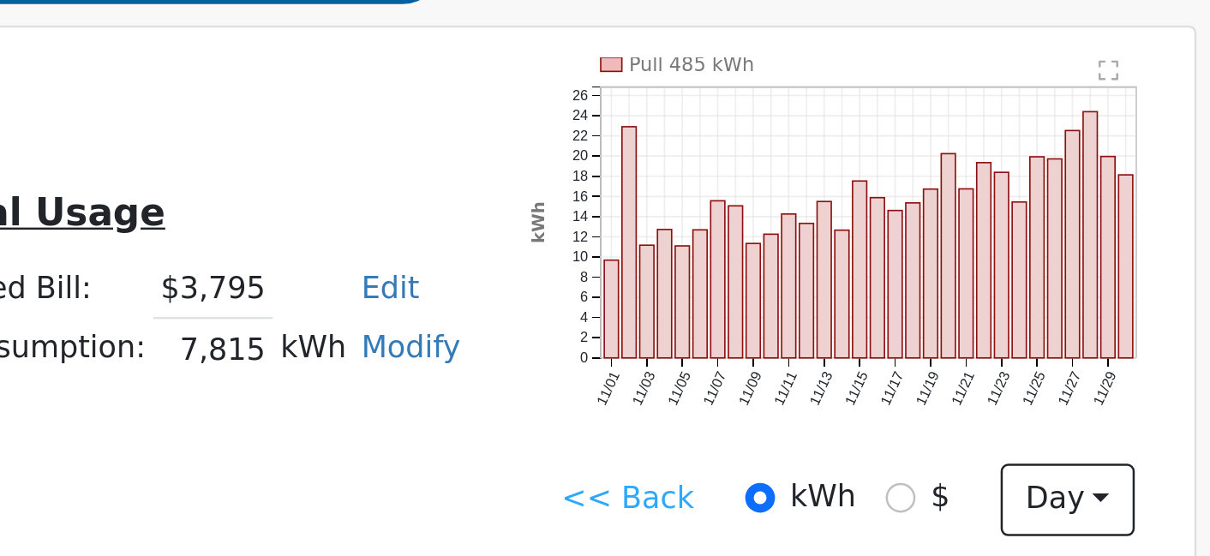
click at [928, 510] on link "<< Back" at bounding box center [954, 519] width 53 height 18
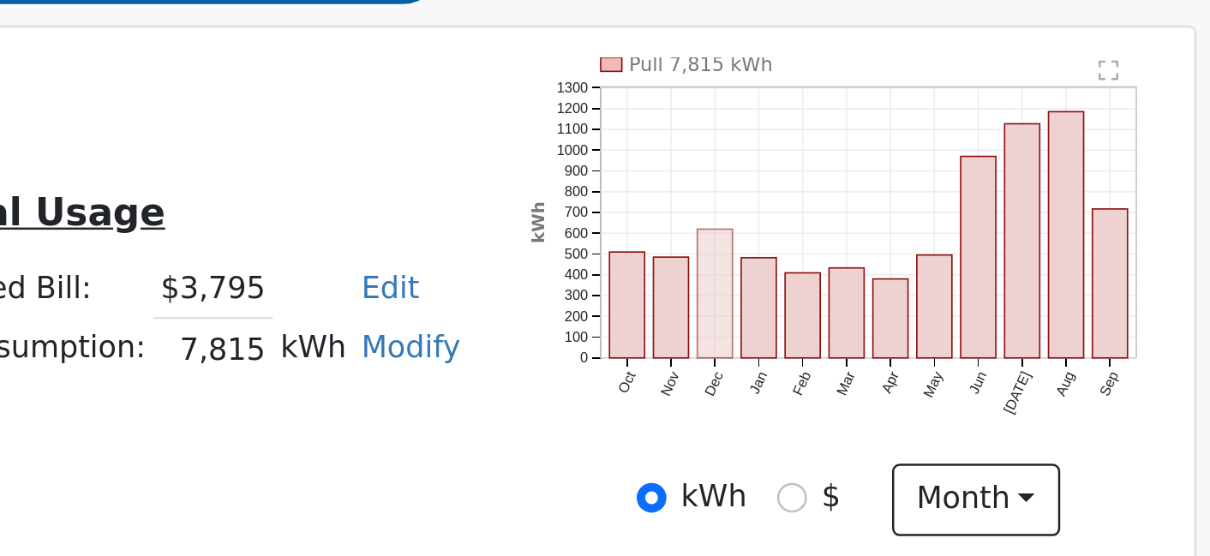
click at [983, 411] on rect "onclick=""" at bounding box center [990, 437] width 15 height 52
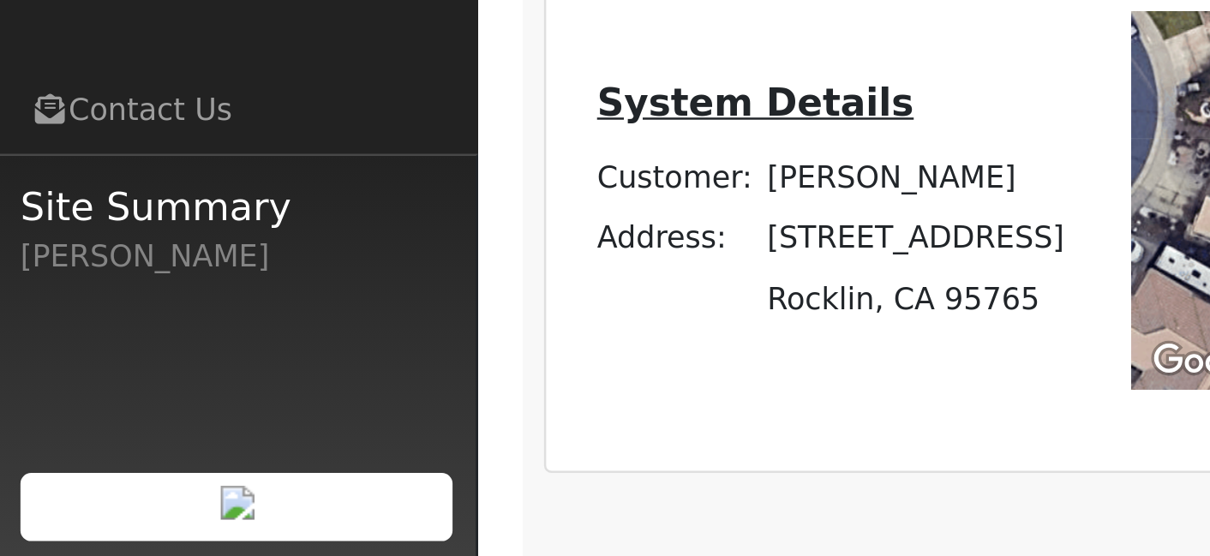
scroll to position [316, 0]
